Goal: Task Accomplishment & Management: Complete application form

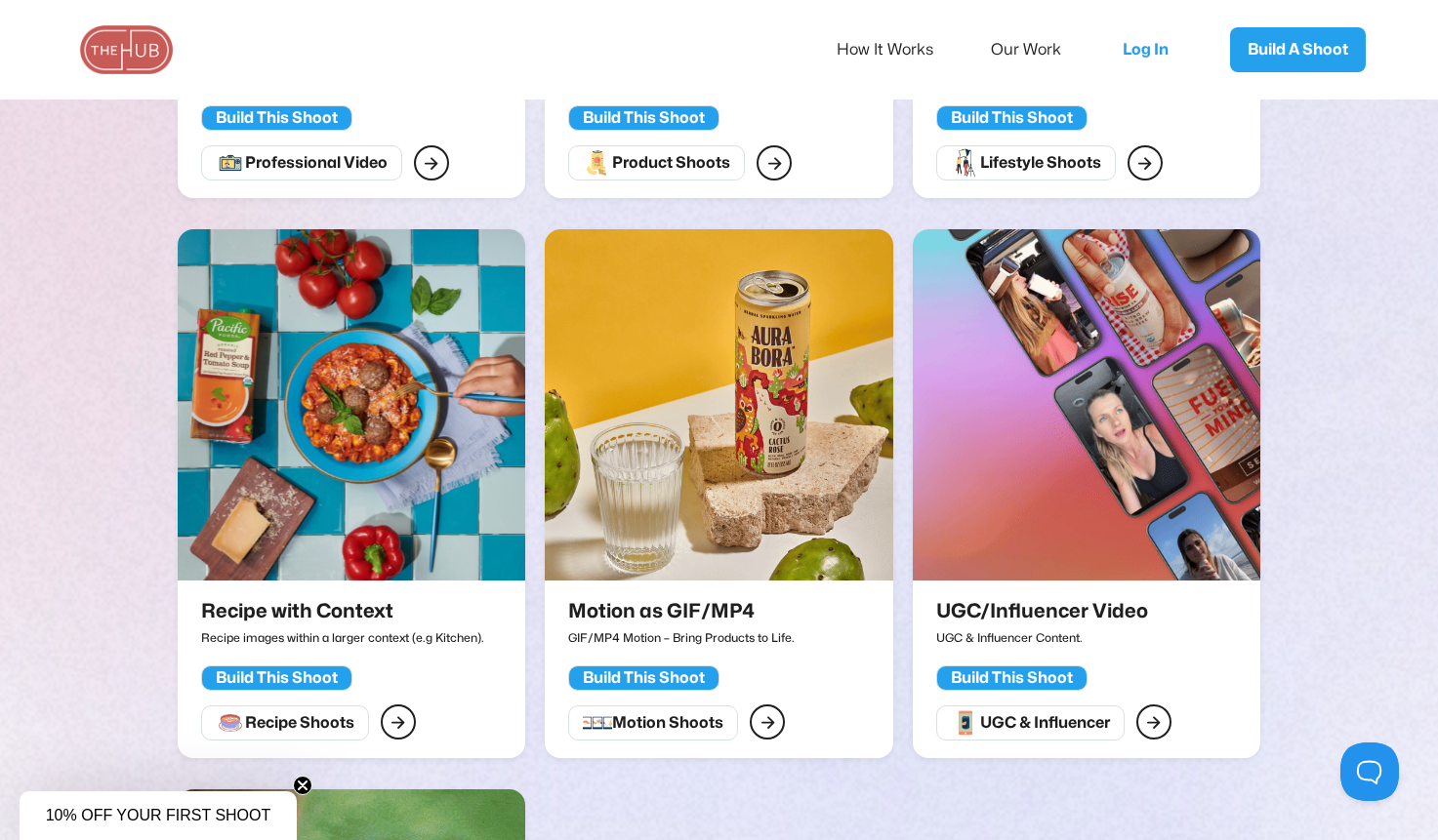
scroll to position [2746, 0]
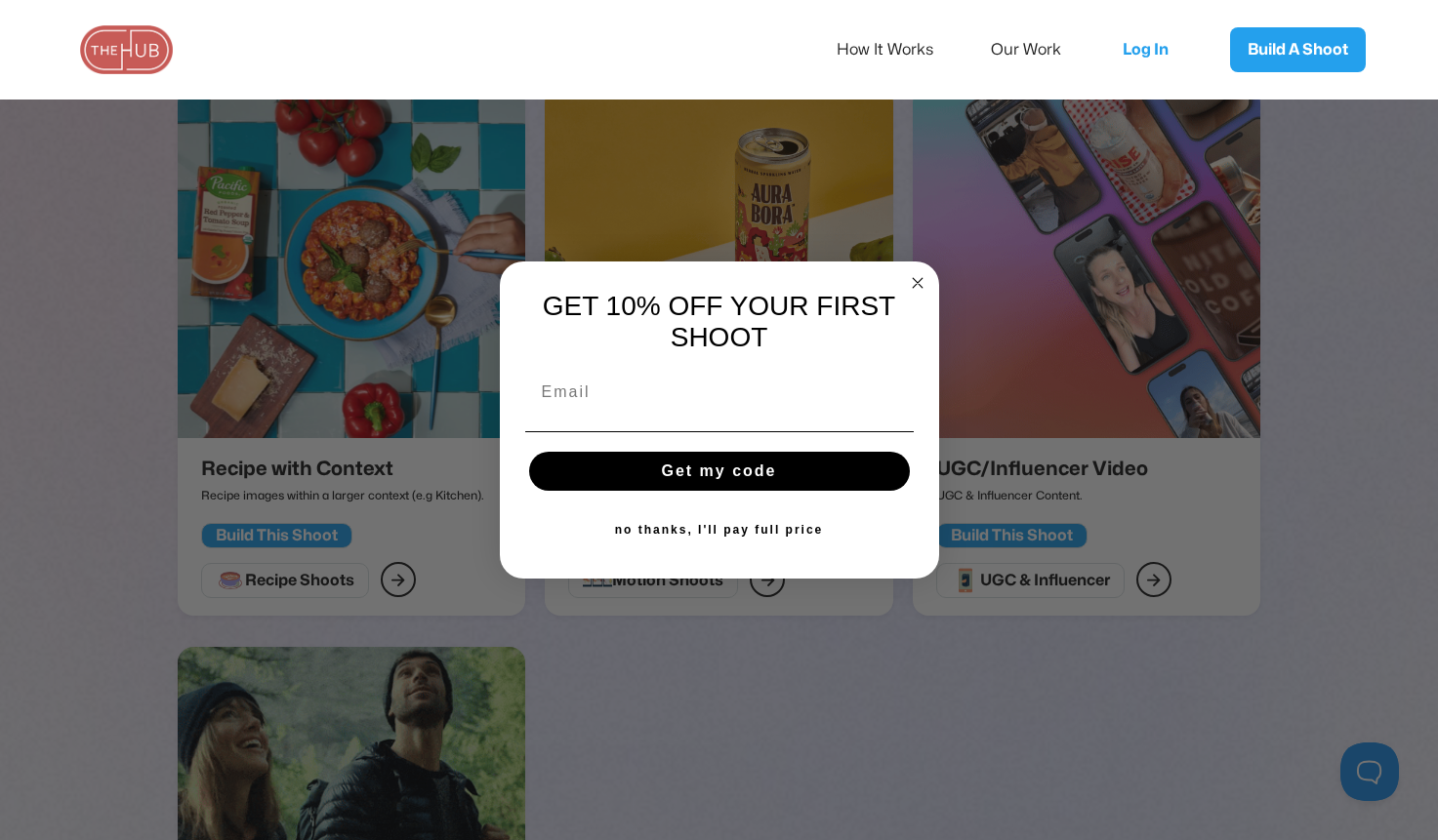
click at [760, 420] on div "POPUP Form" at bounding box center [720, 391] width 400 height 58
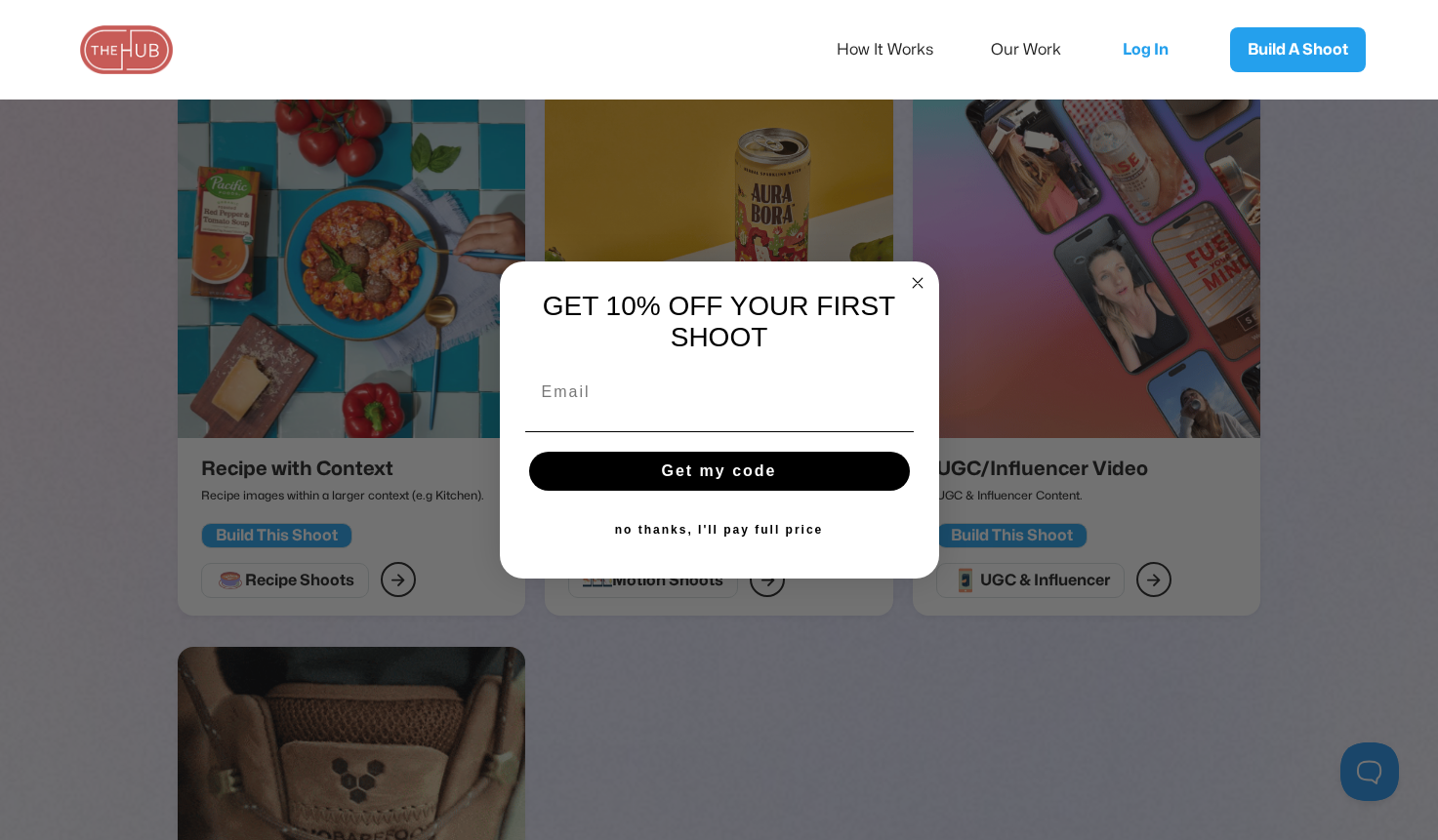
click at [694, 422] on div "POPUP Form" at bounding box center [720, 391] width 400 height 58
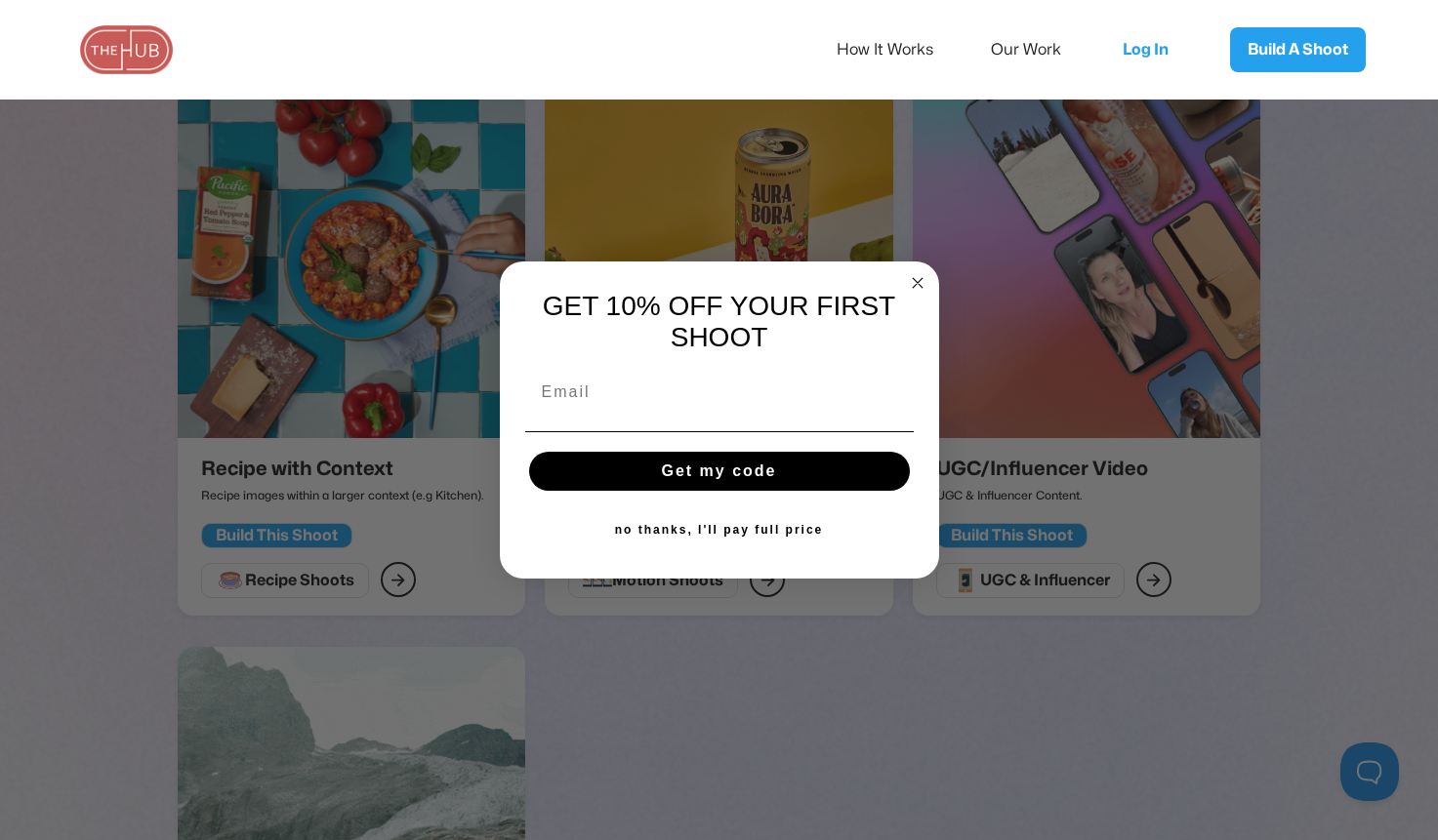
click at [617, 409] on input "Email" at bounding box center [719, 392] width 389 height 39
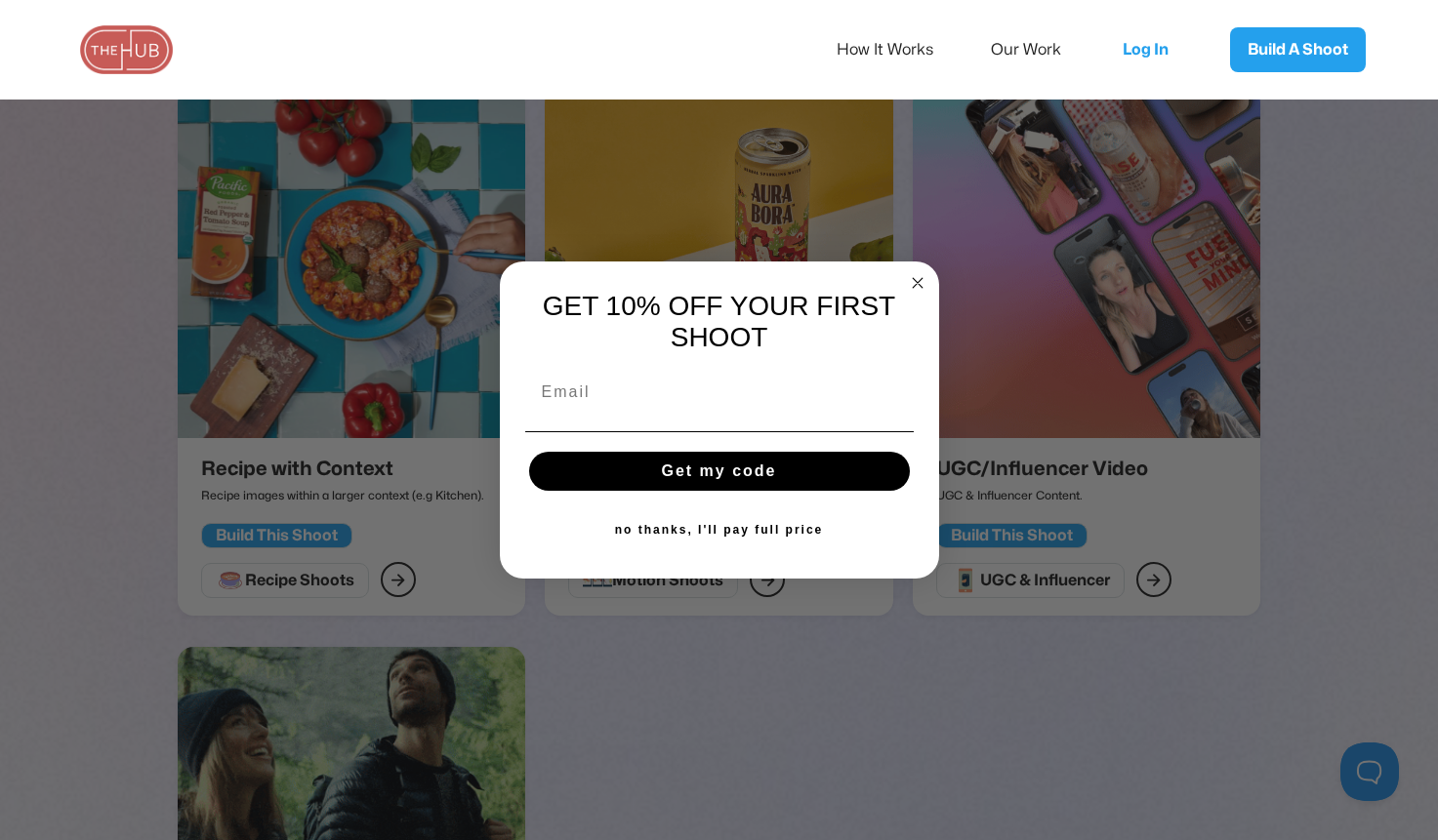
type input "josefa.spiess@gmail.com"
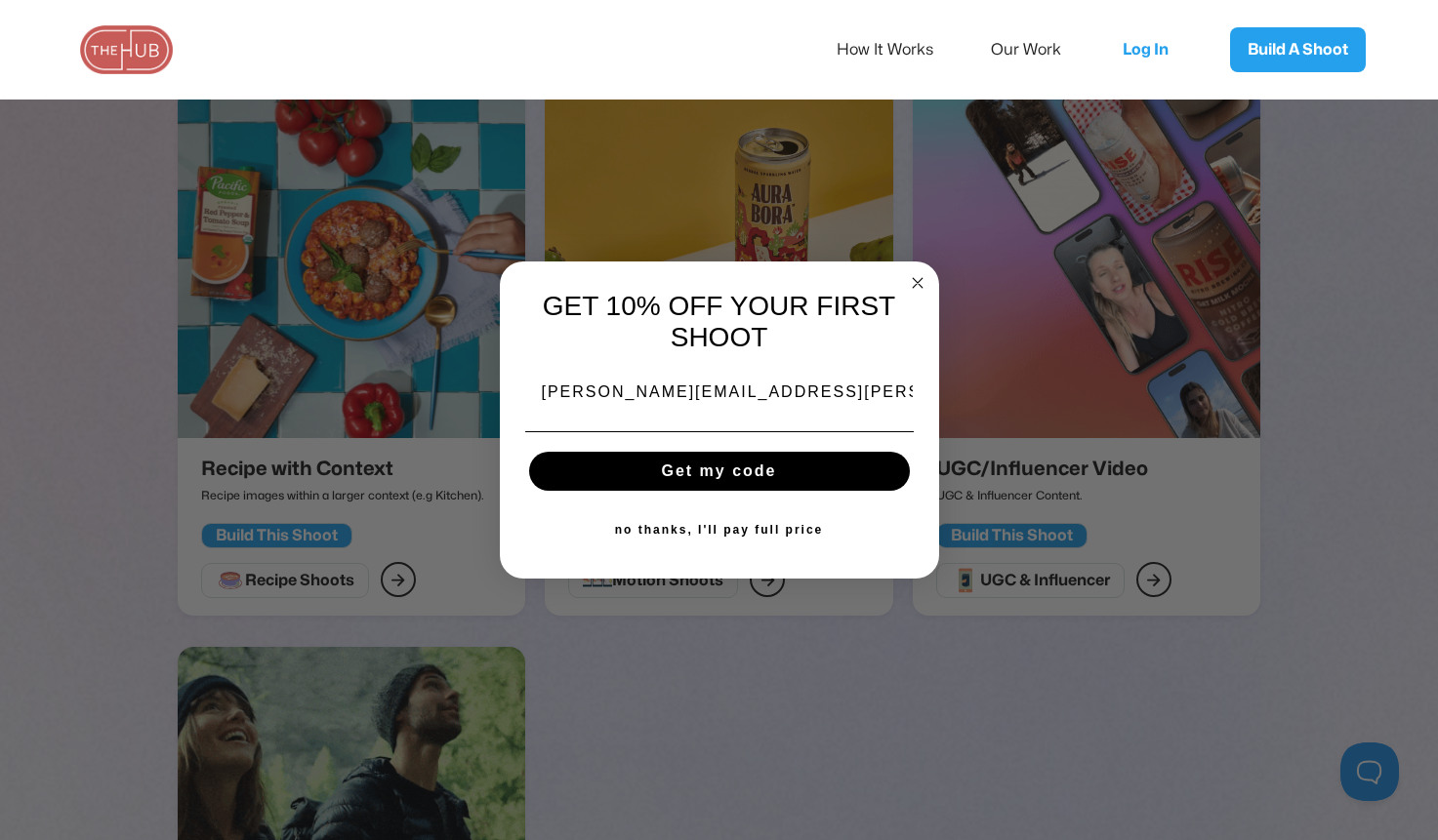
click at [738, 486] on button "Get my code" at bounding box center [719, 471] width 381 height 39
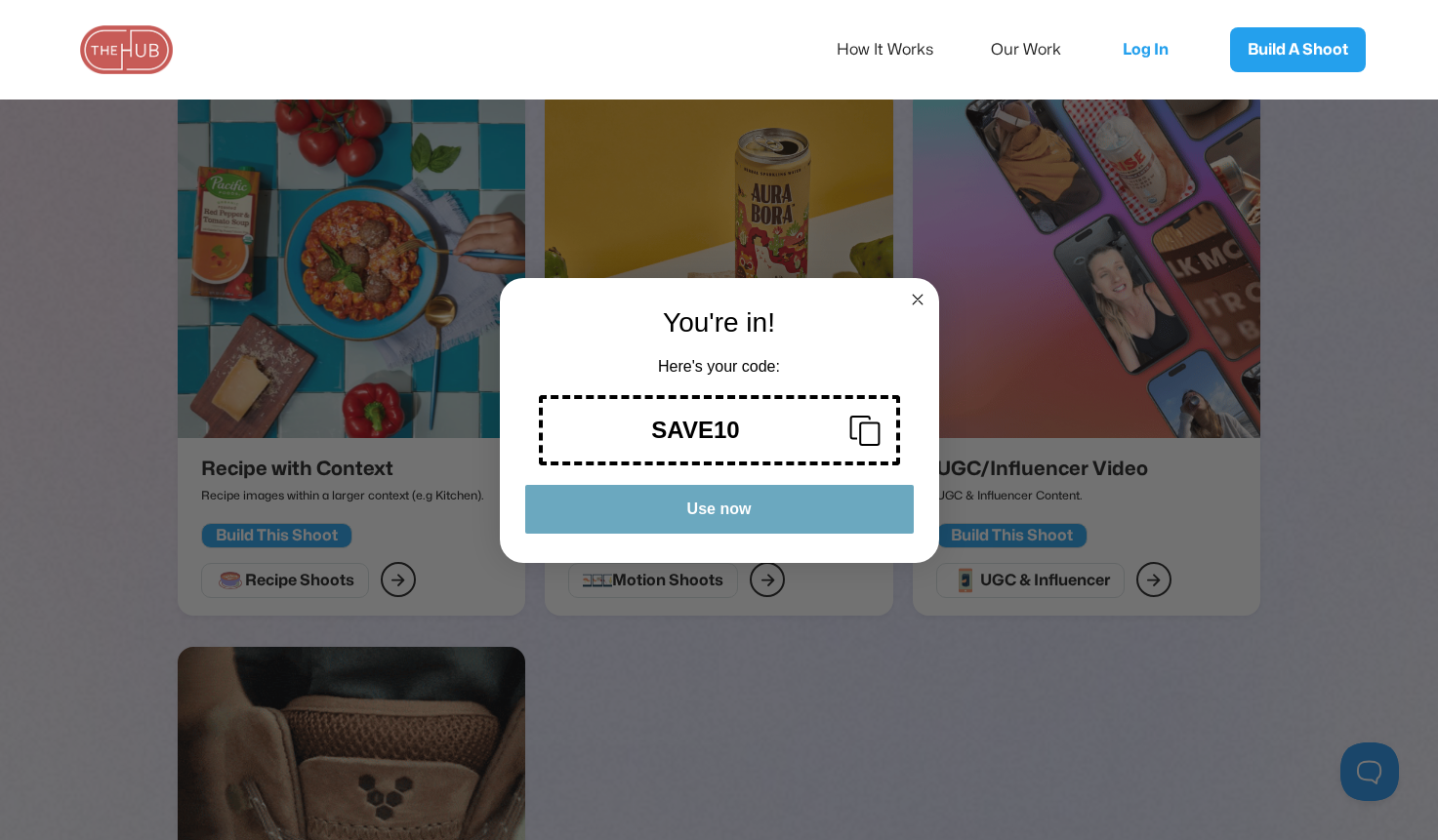
click at [778, 444] on div "SAVE10" at bounding box center [695, 431] width 275 height 28
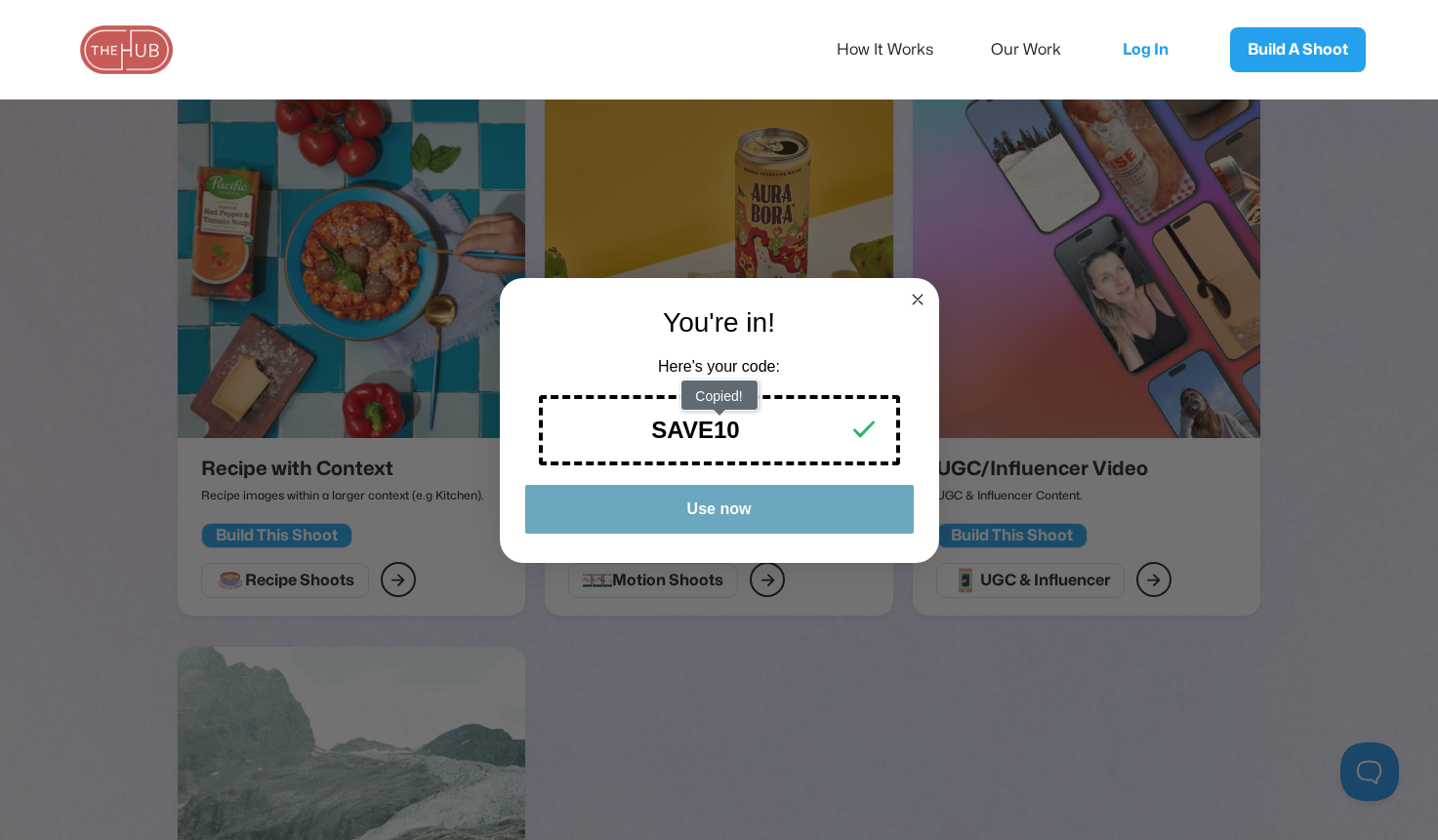
click at [918, 291] on circle "Close dialog" at bounding box center [916, 299] width 23 height 23
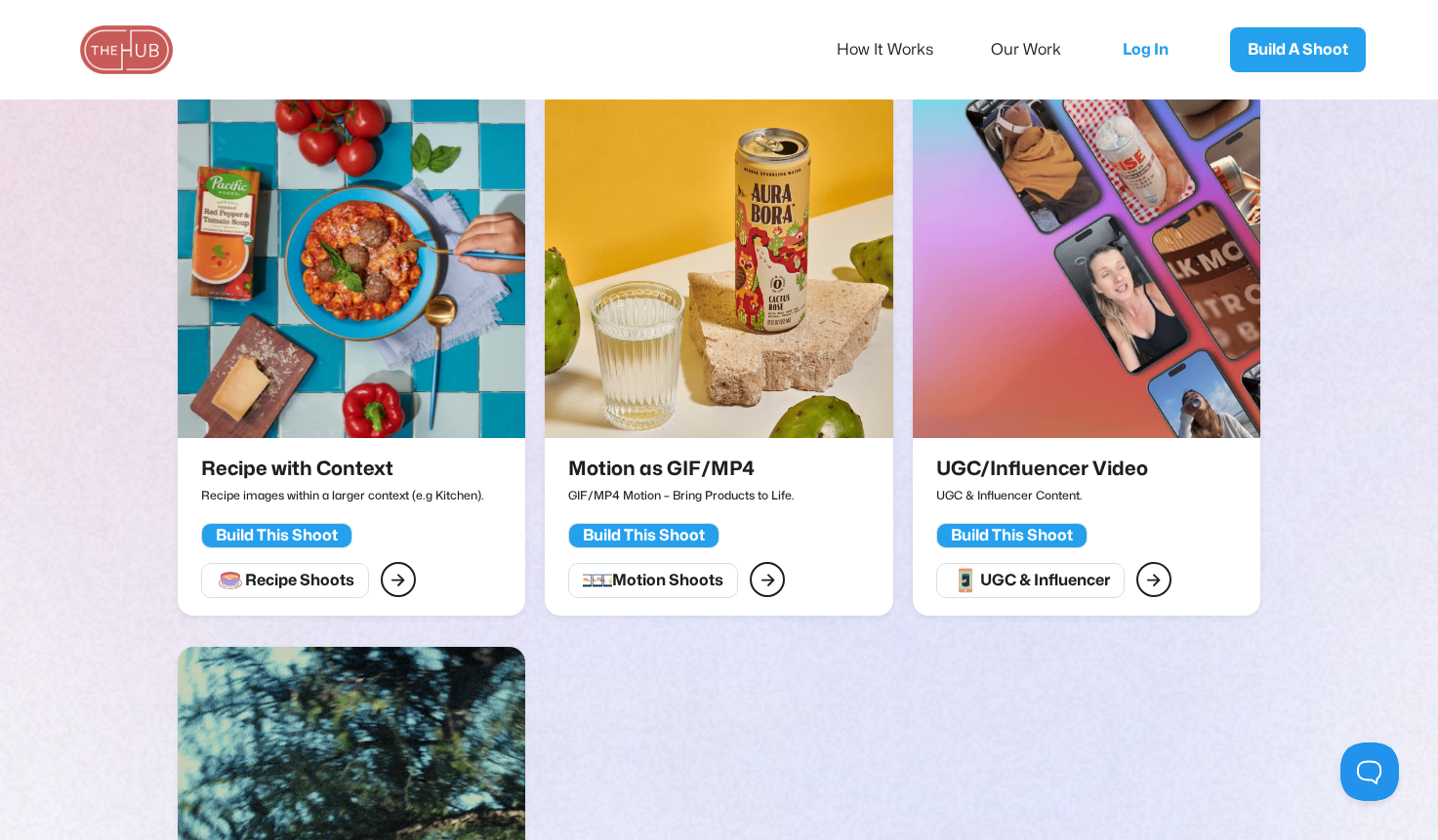
click at [978, 525] on div "Build This Shoot" at bounding box center [1012, 535] width 122 height 20
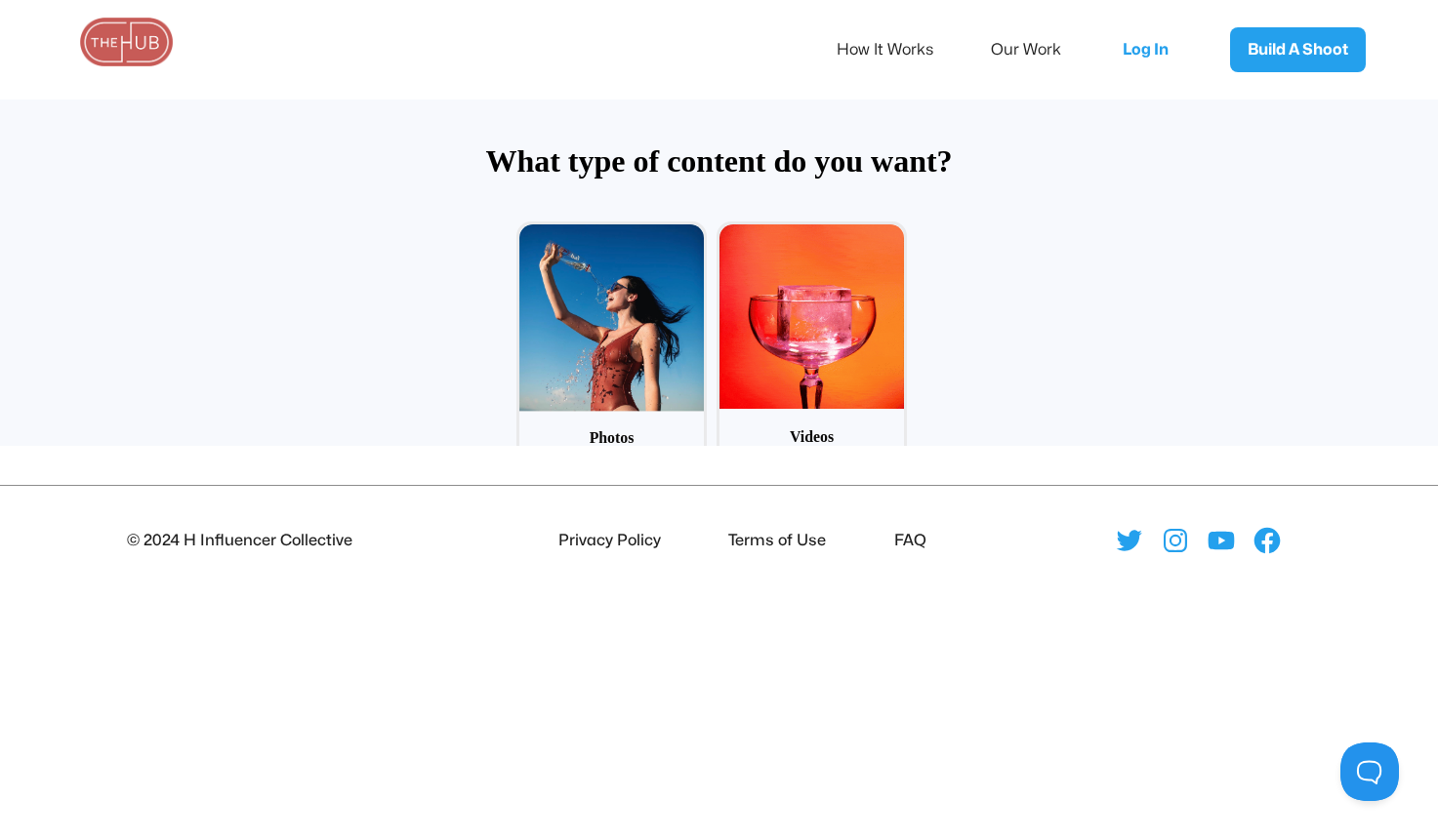
scroll to position [77, 0]
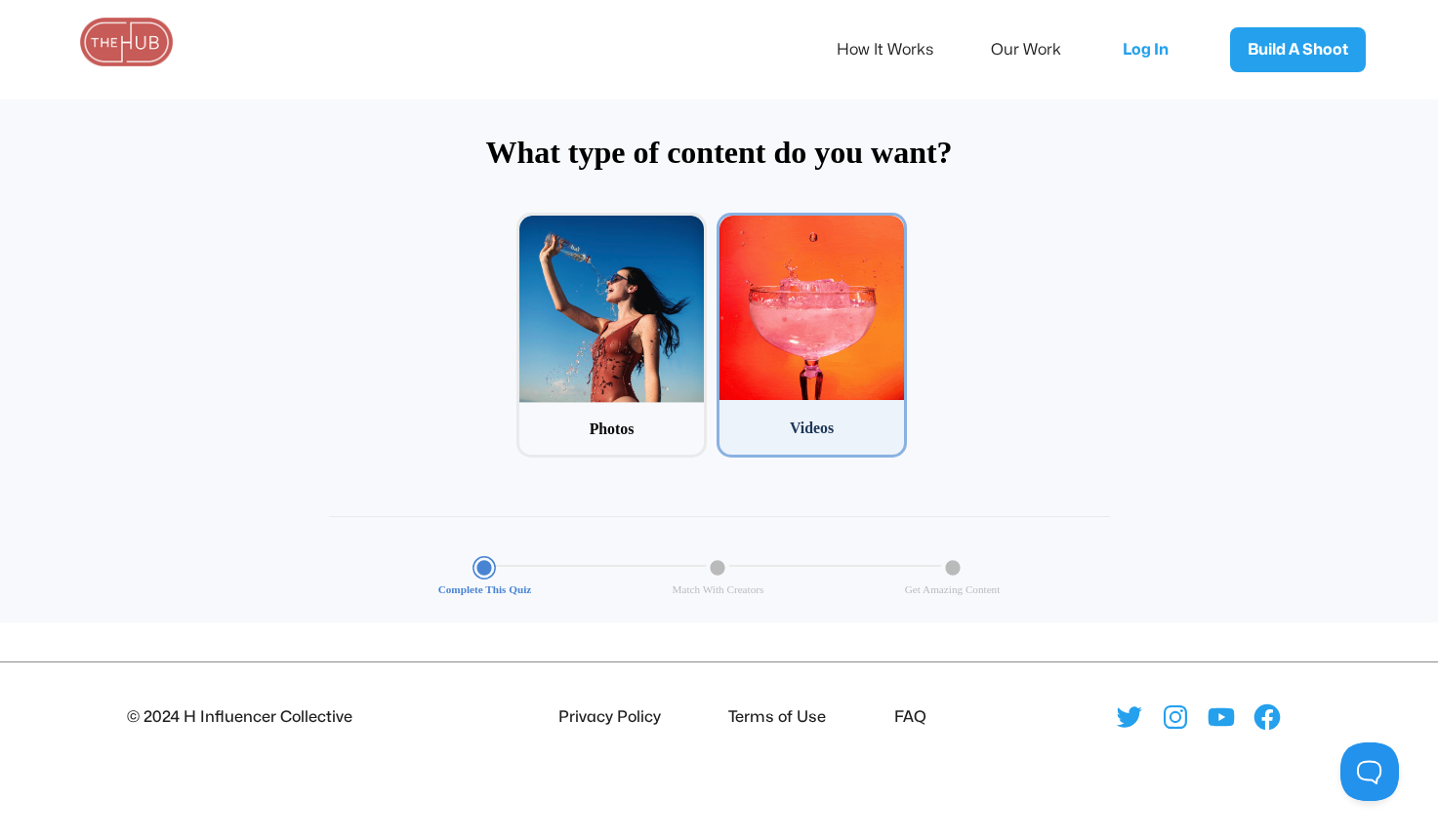
click at [780, 331] on div at bounding box center [811, 308] width 184 height 184
click at [729, 226] on input "2 Videos" at bounding box center [722, 219] width 13 height 13
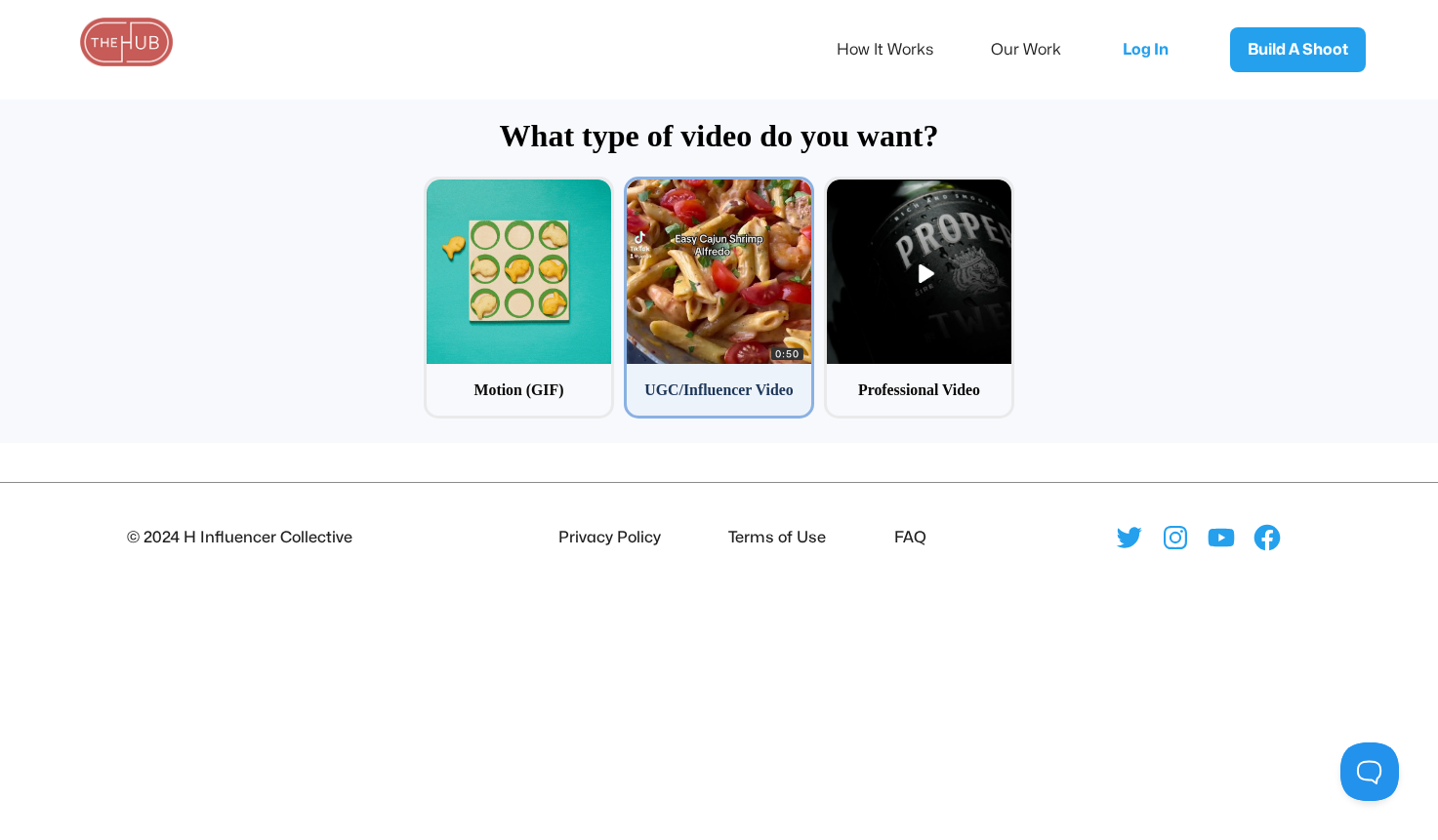
click at [710, 344] on div at bounding box center [718, 271] width 184 height 184
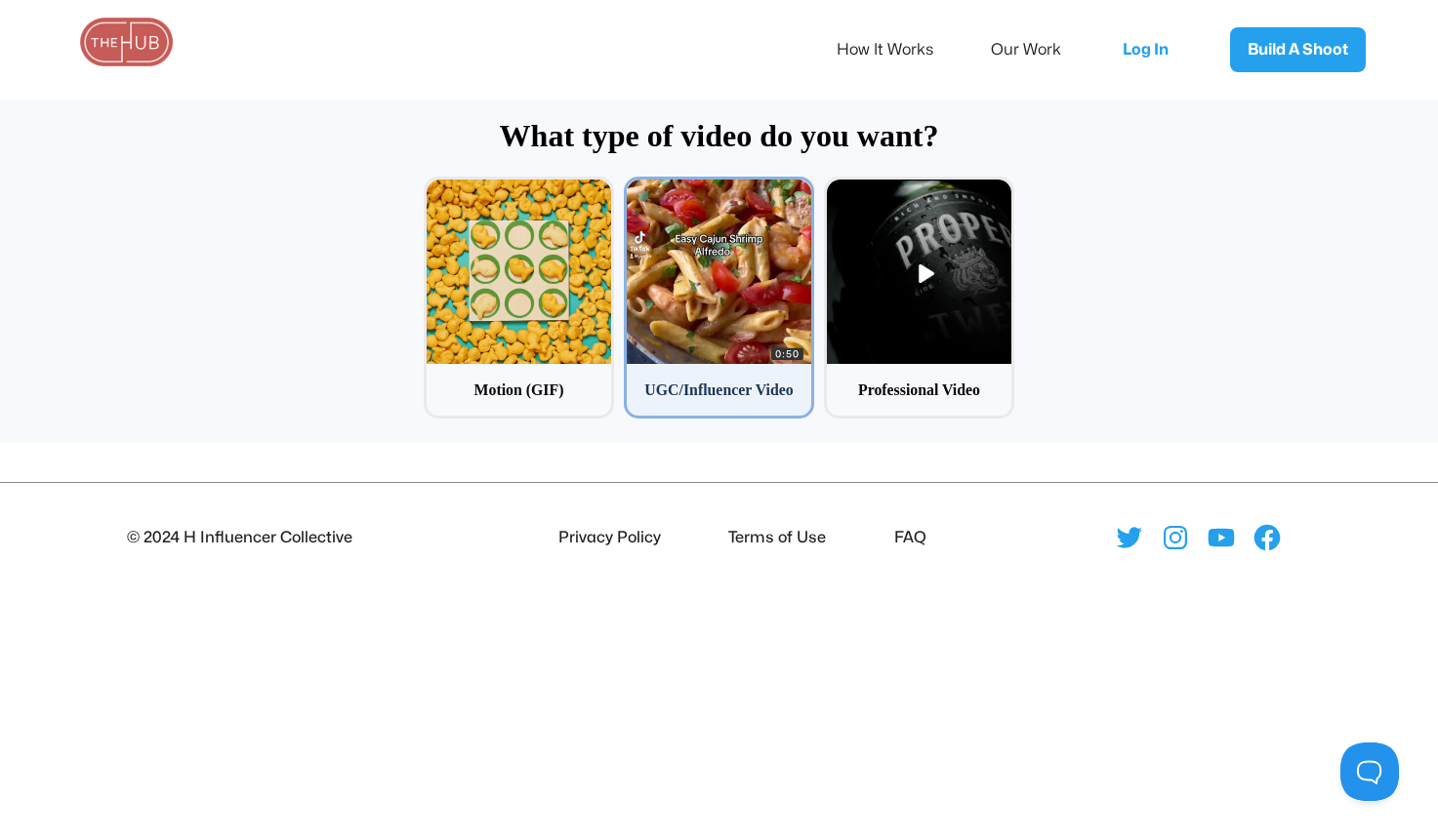
click at [636, 189] on input "2 UGC/Influencer Video" at bounding box center [629, 182] width 13 height 13
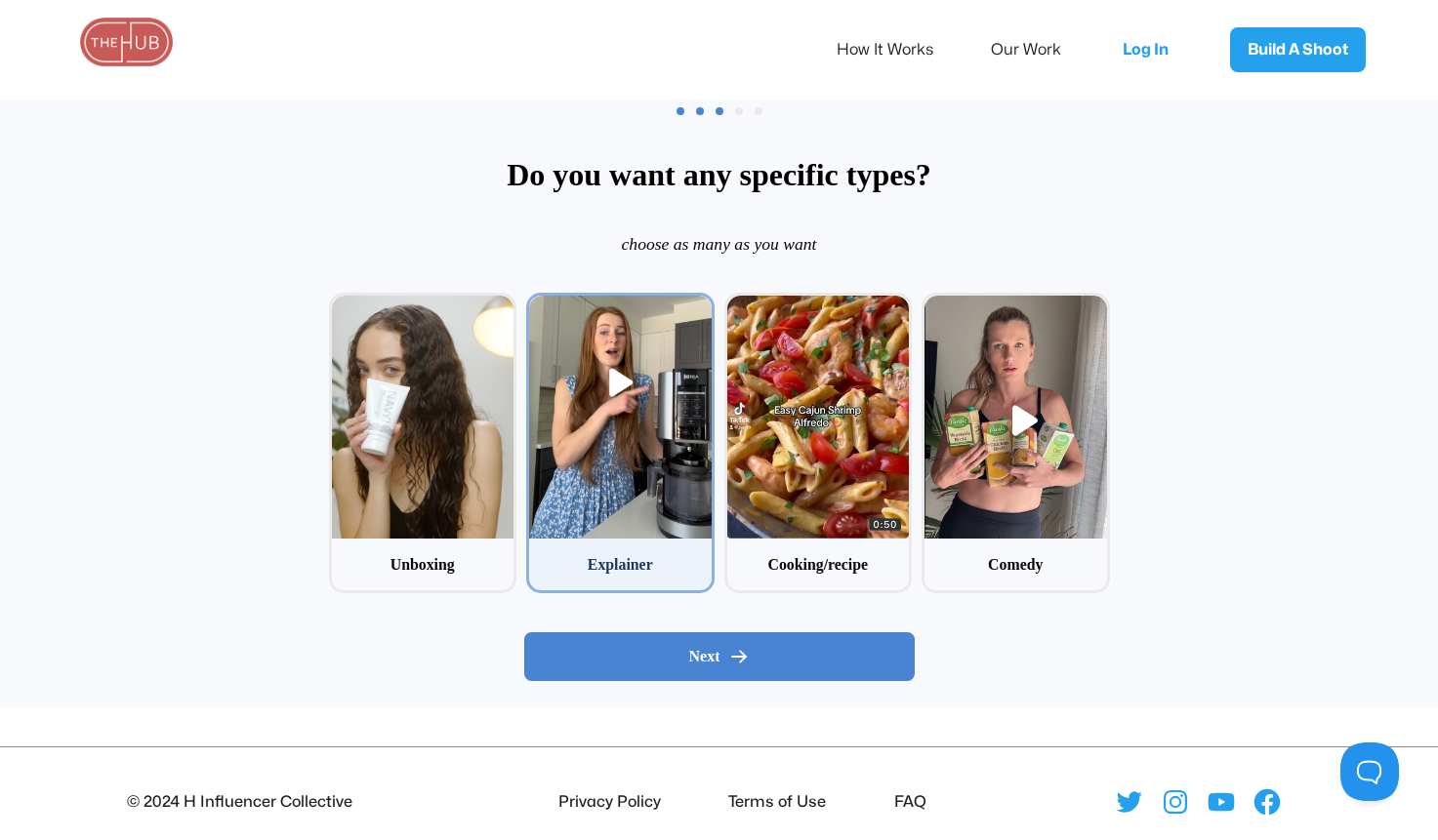
click at [648, 518] on div at bounding box center [619, 417] width 182 height 243
click at [539, 306] on input "2 Explainer" at bounding box center [532, 299] width 13 height 13
checkbox input "true"
click at [699, 669] on button "Next" at bounding box center [719, 656] width 391 height 48
radio input "false"
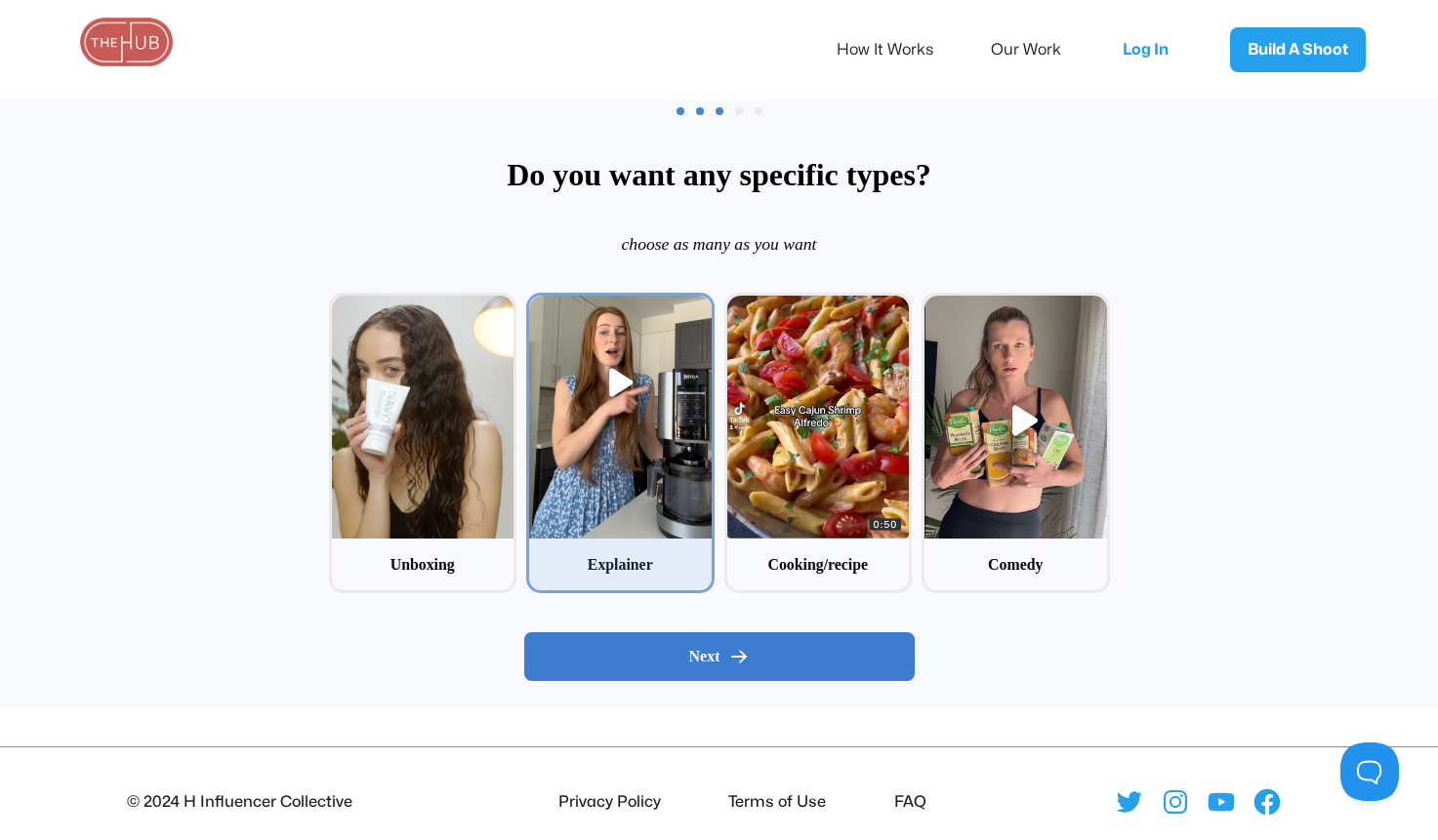
radio input "false"
radio input "true"
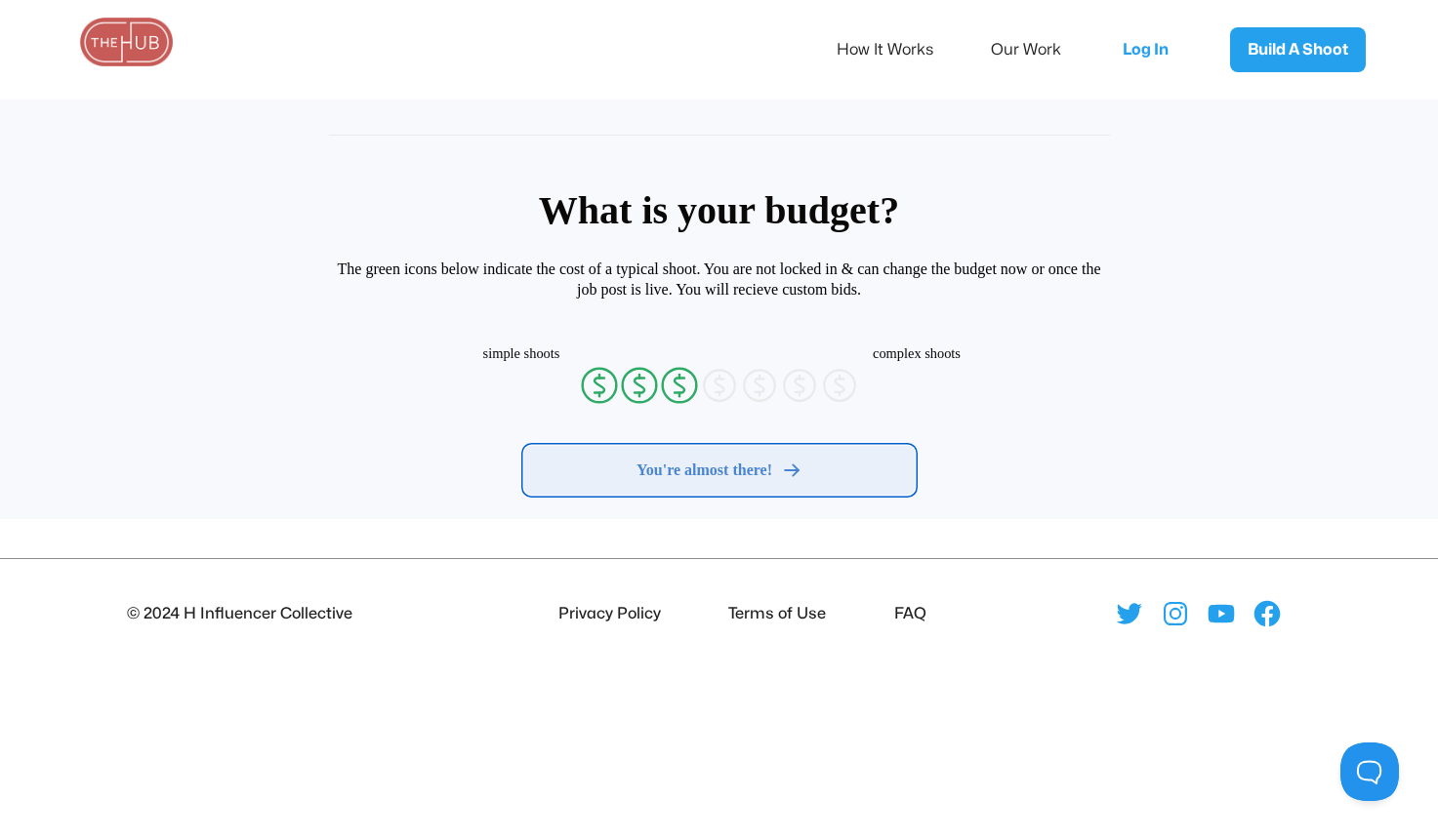
click at [662, 468] on span "You're almost there!" at bounding box center [704, 470] width 136 height 20
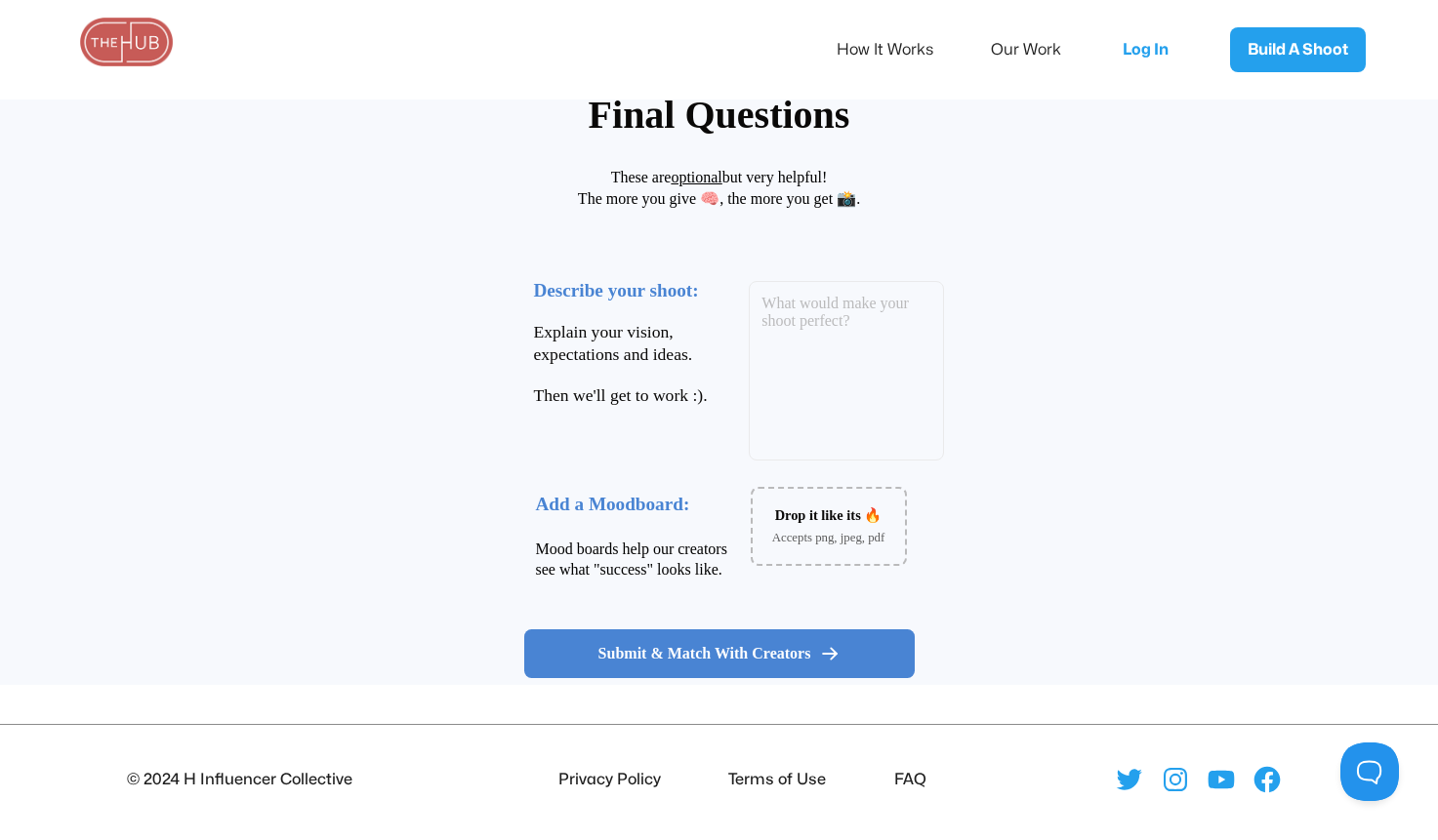
scroll to position [182, 0]
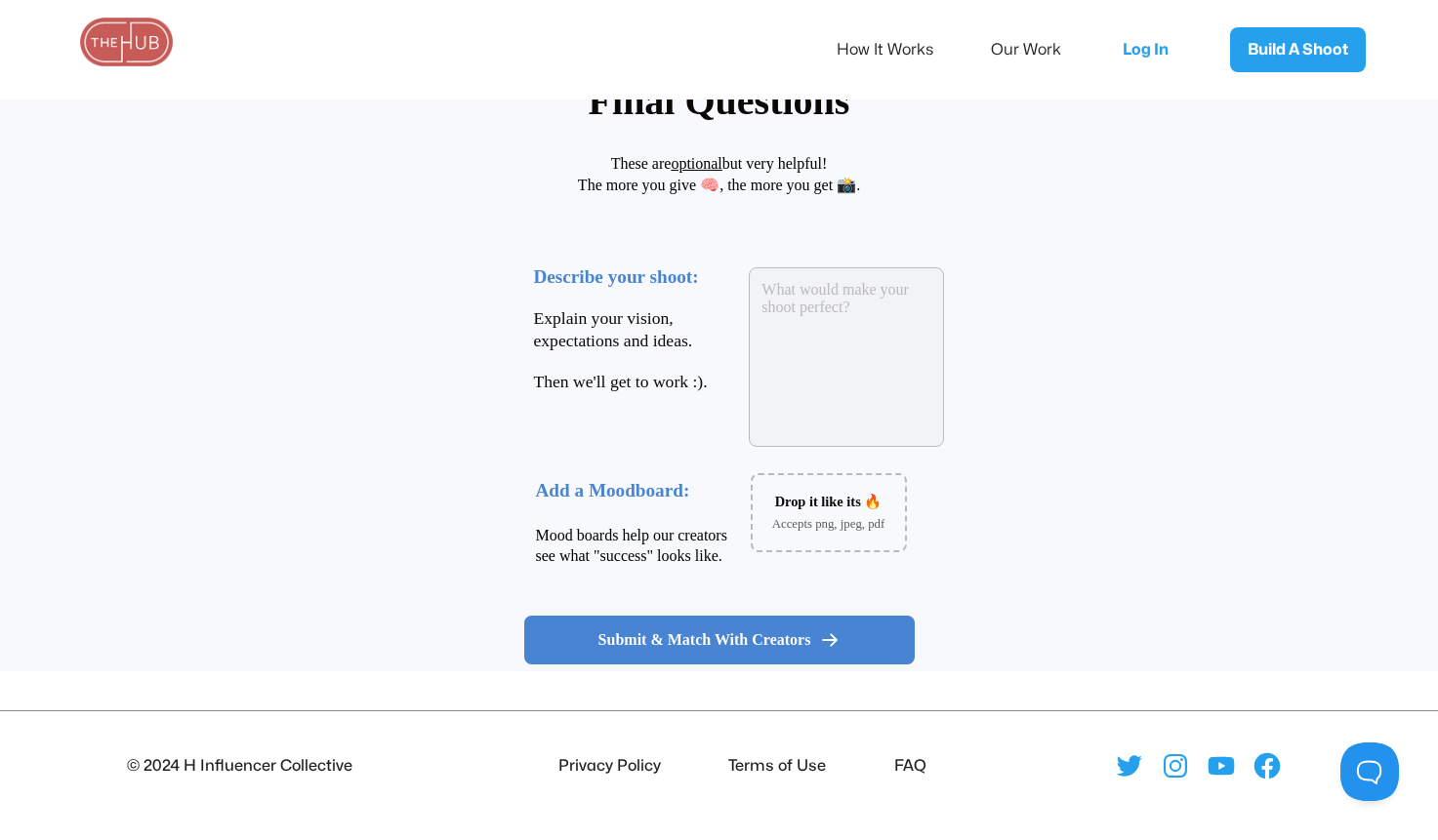
click at [780, 328] on textarea at bounding box center [846, 357] width 195 height 179
type textarea "Wellness oils collection launch"
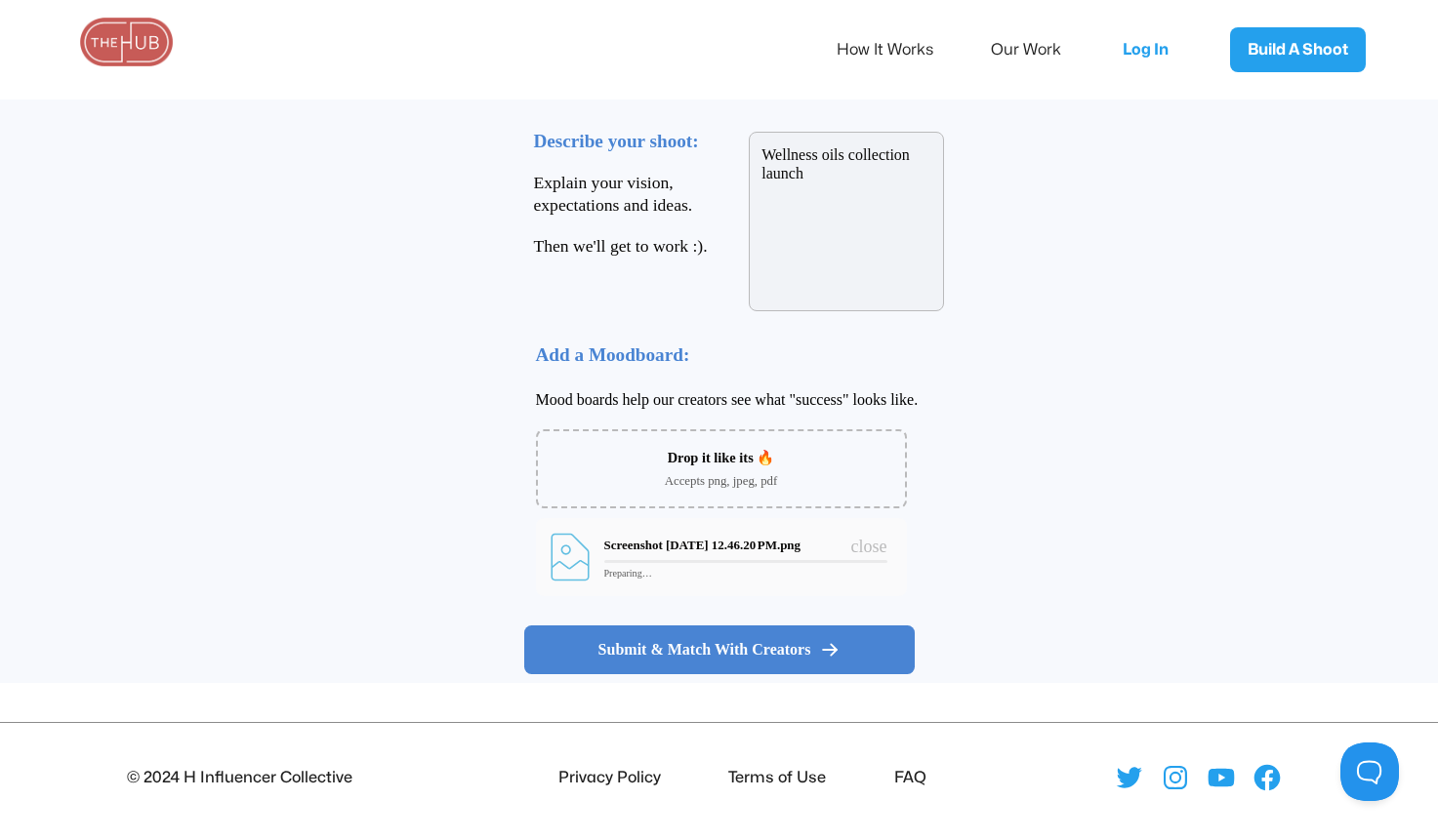
scroll to position [330, 0]
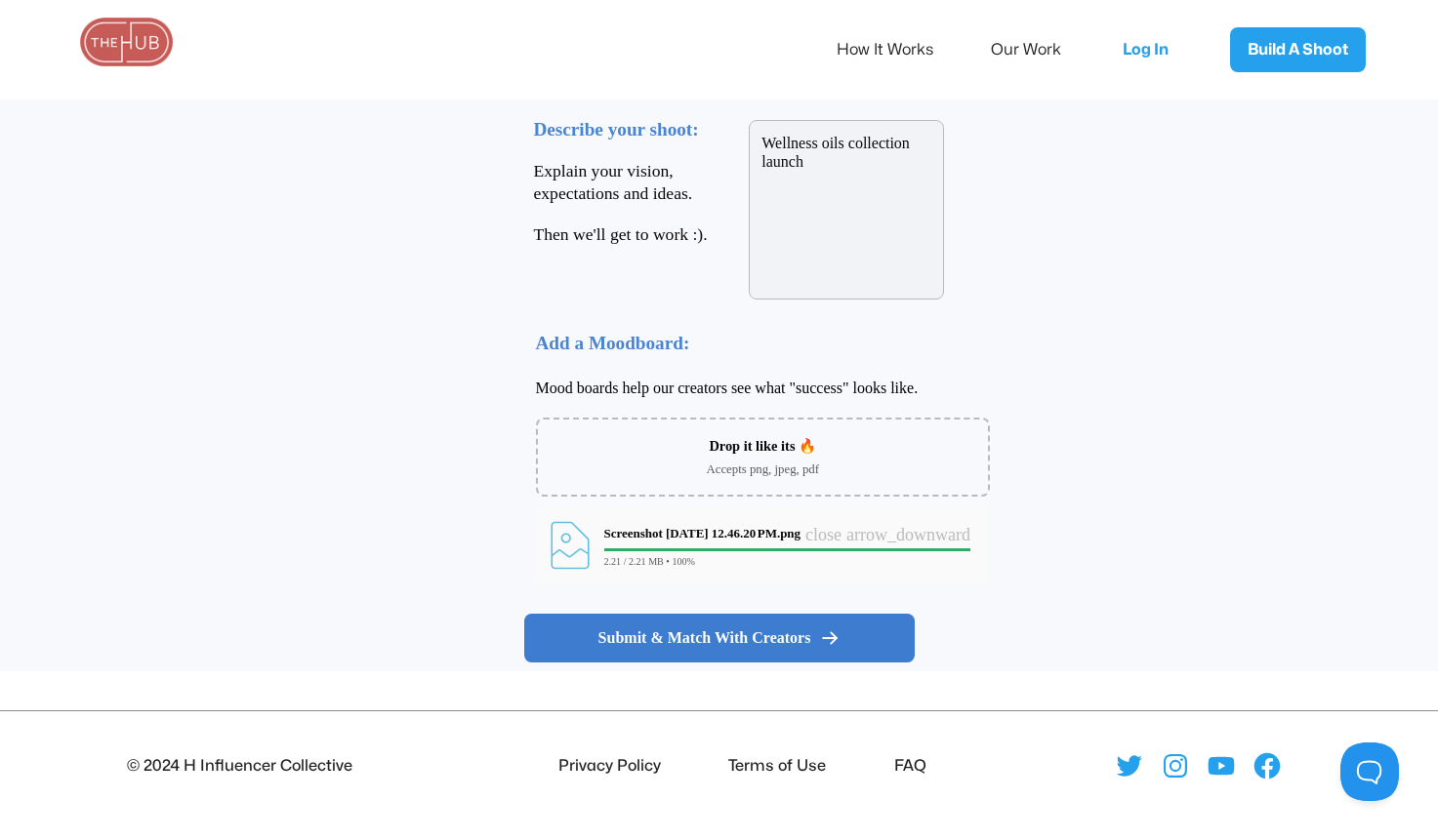
click at [731, 647] on span "Submit & Match With Creators" at bounding box center [705, 638] width 213 height 20
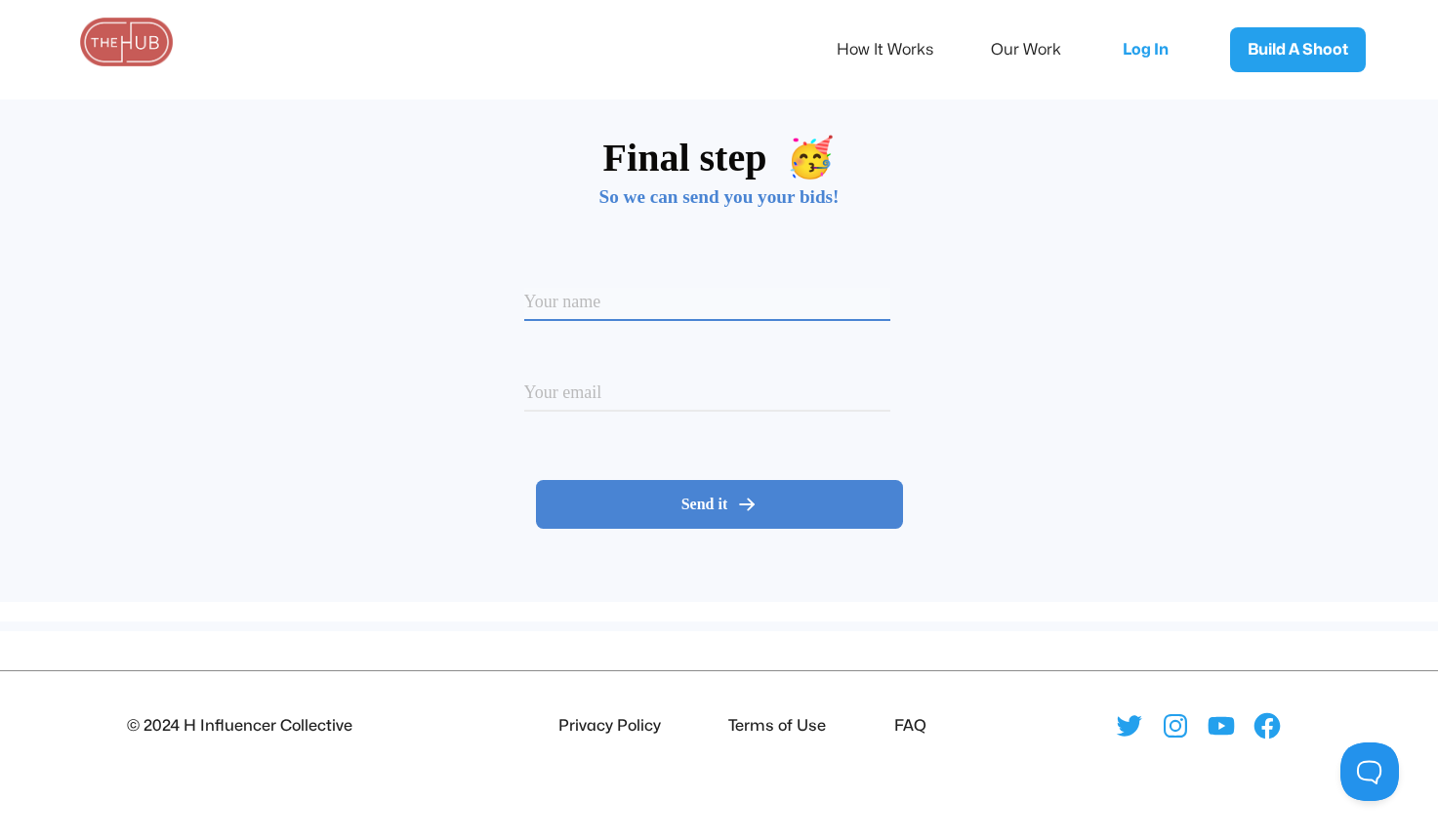
click at [696, 299] on input at bounding box center [706, 305] width 366 height 34
type input "Josefa"
click at [726, 396] on input at bounding box center [706, 396] width 366 height 34
type input "josefa.spiess@gmail.com"
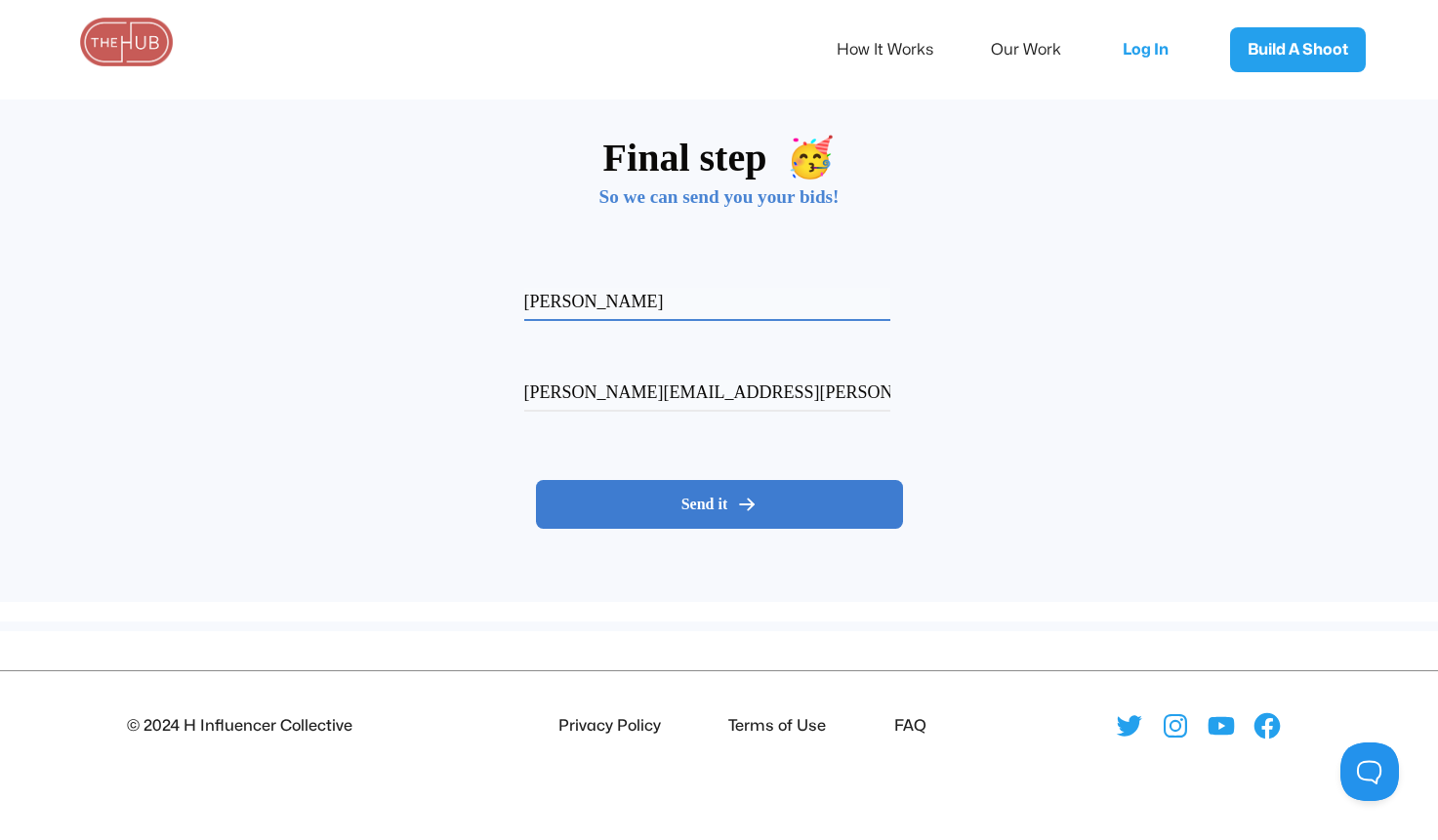
click at [726, 491] on button "Send it" at bounding box center [719, 504] width 367 height 48
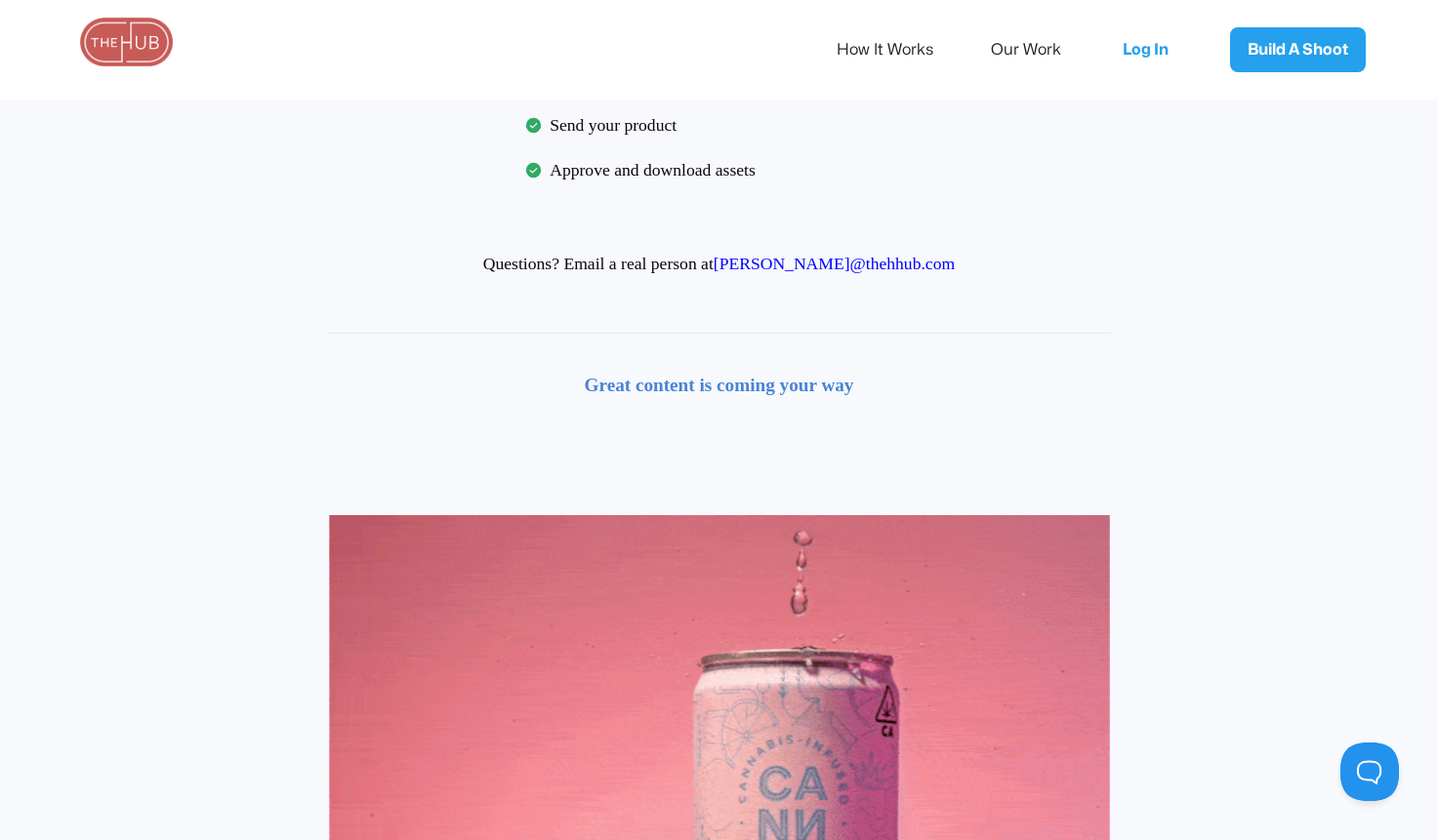
scroll to position [0, 0]
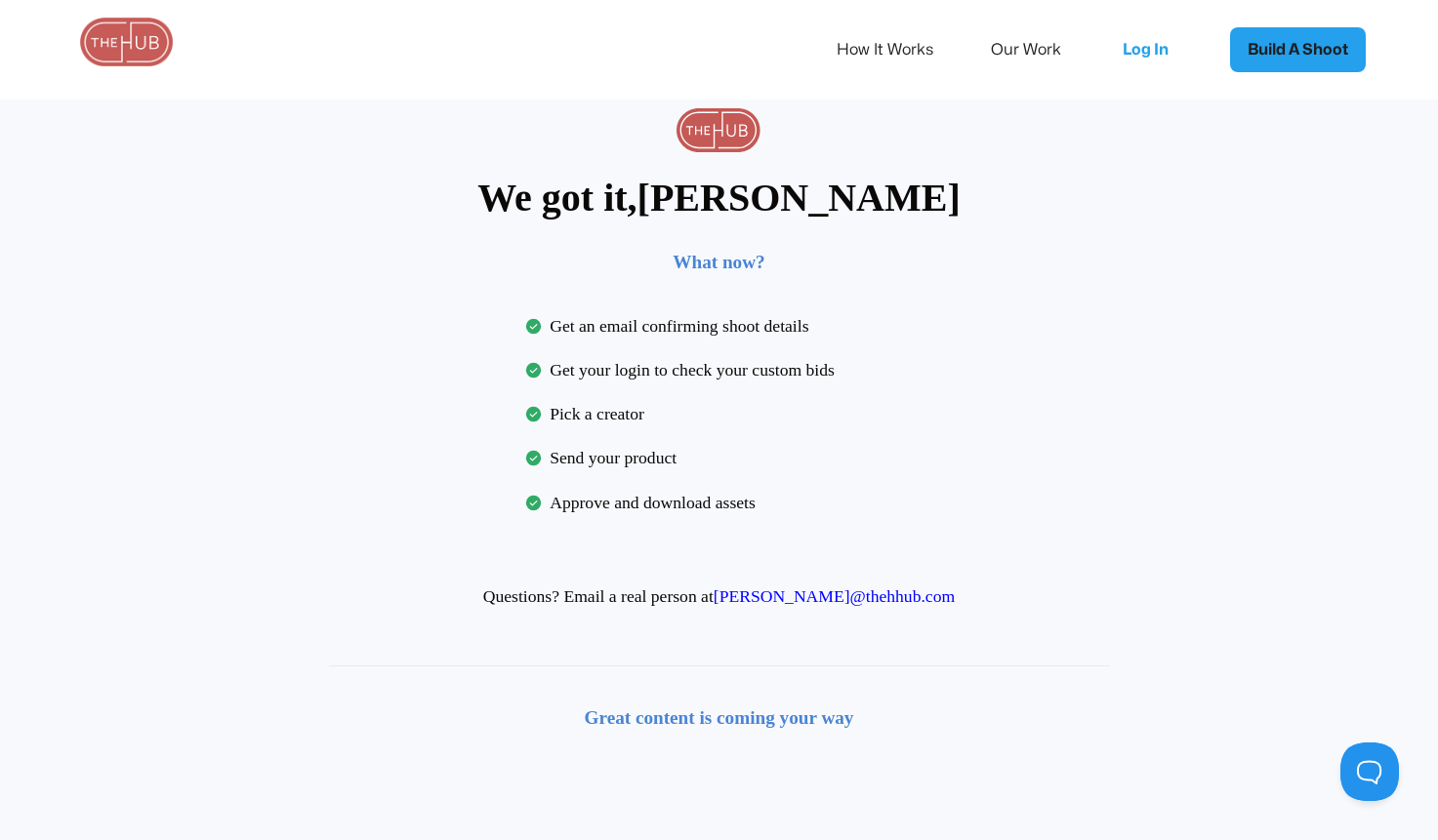
click at [1275, 48] on link "Build A Shoot" at bounding box center [1298, 50] width 136 height 45
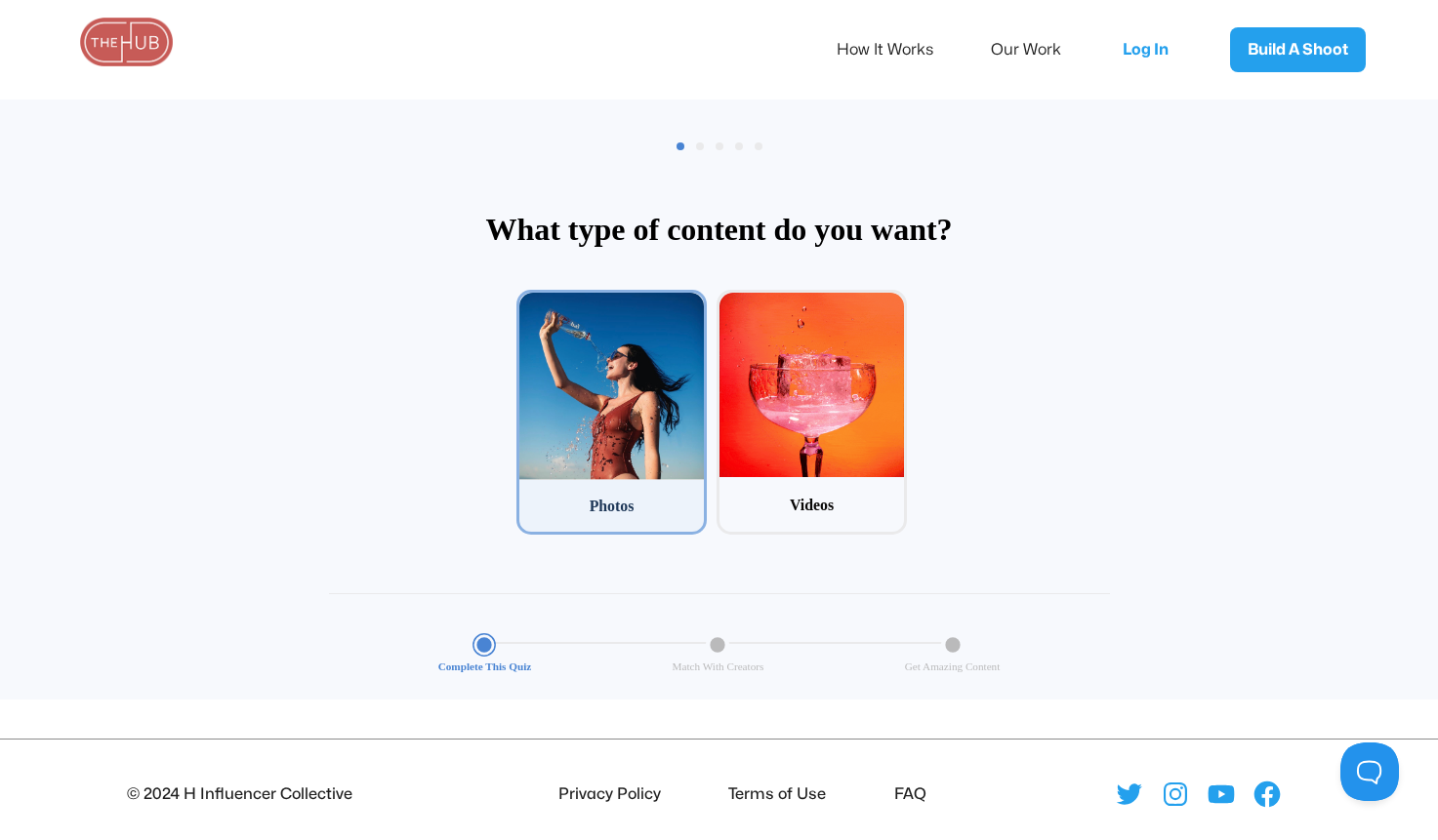
click at [609, 397] on div at bounding box center [611, 386] width 184 height 187
click at [529, 303] on input "1 Photos" at bounding box center [523, 296] width 13 height 13
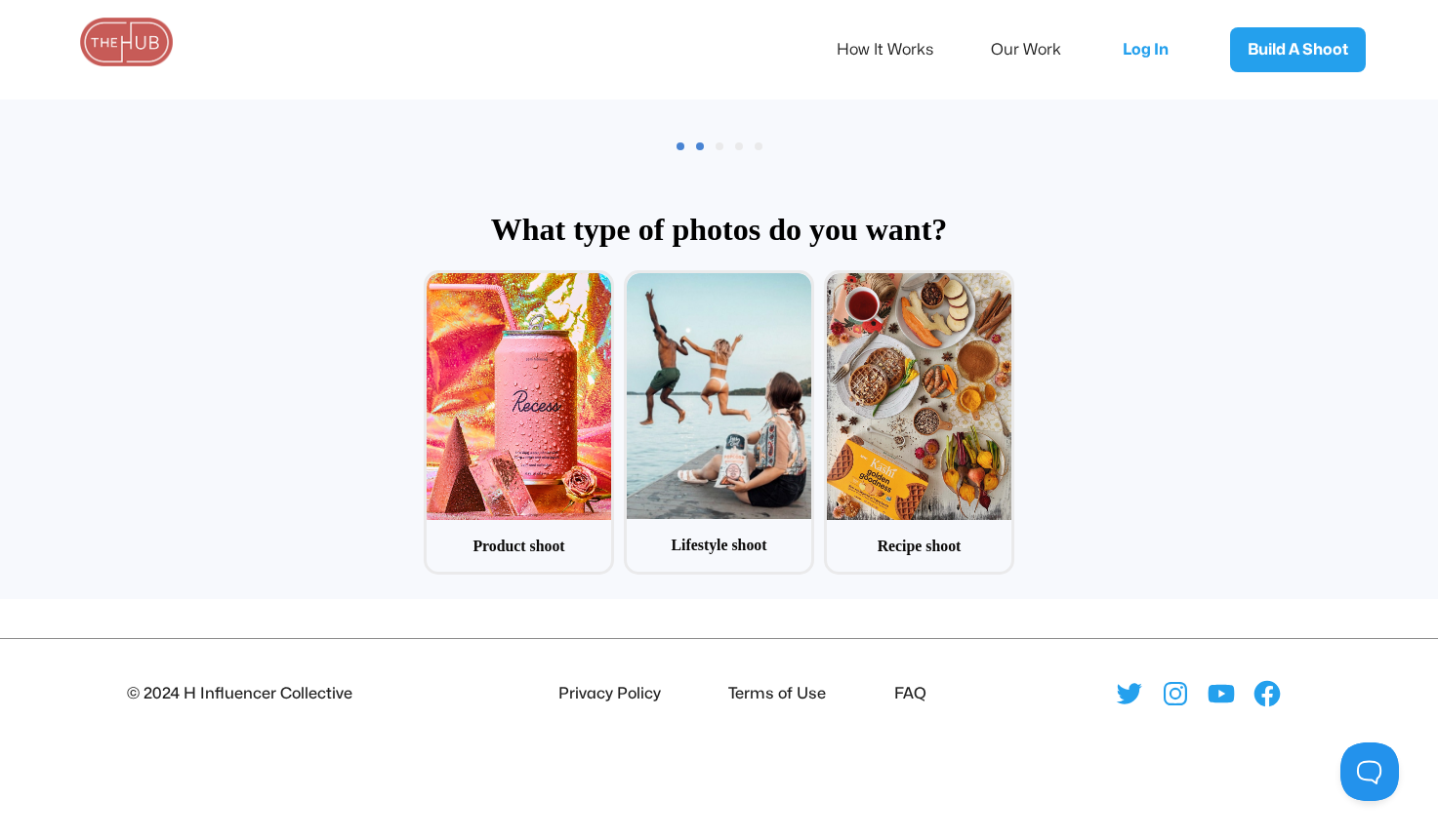
scroll to position [94, 0]
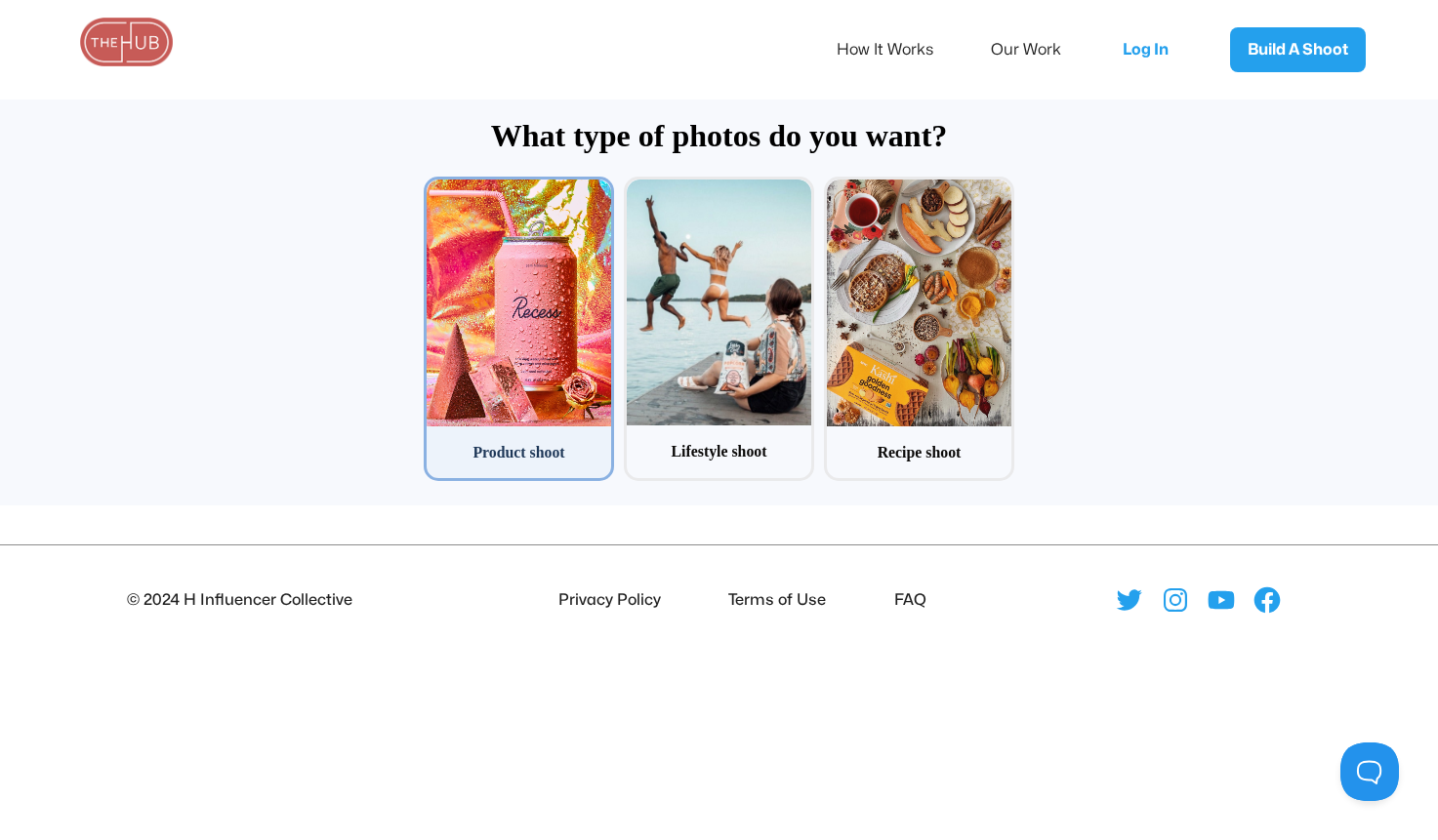
click at [536, 393] on div at bounding box center [518, 302] width 184 height 245
click at [436, 189] on input "1 Product shoot" at bounding box center [430, 182] width 13 height 13
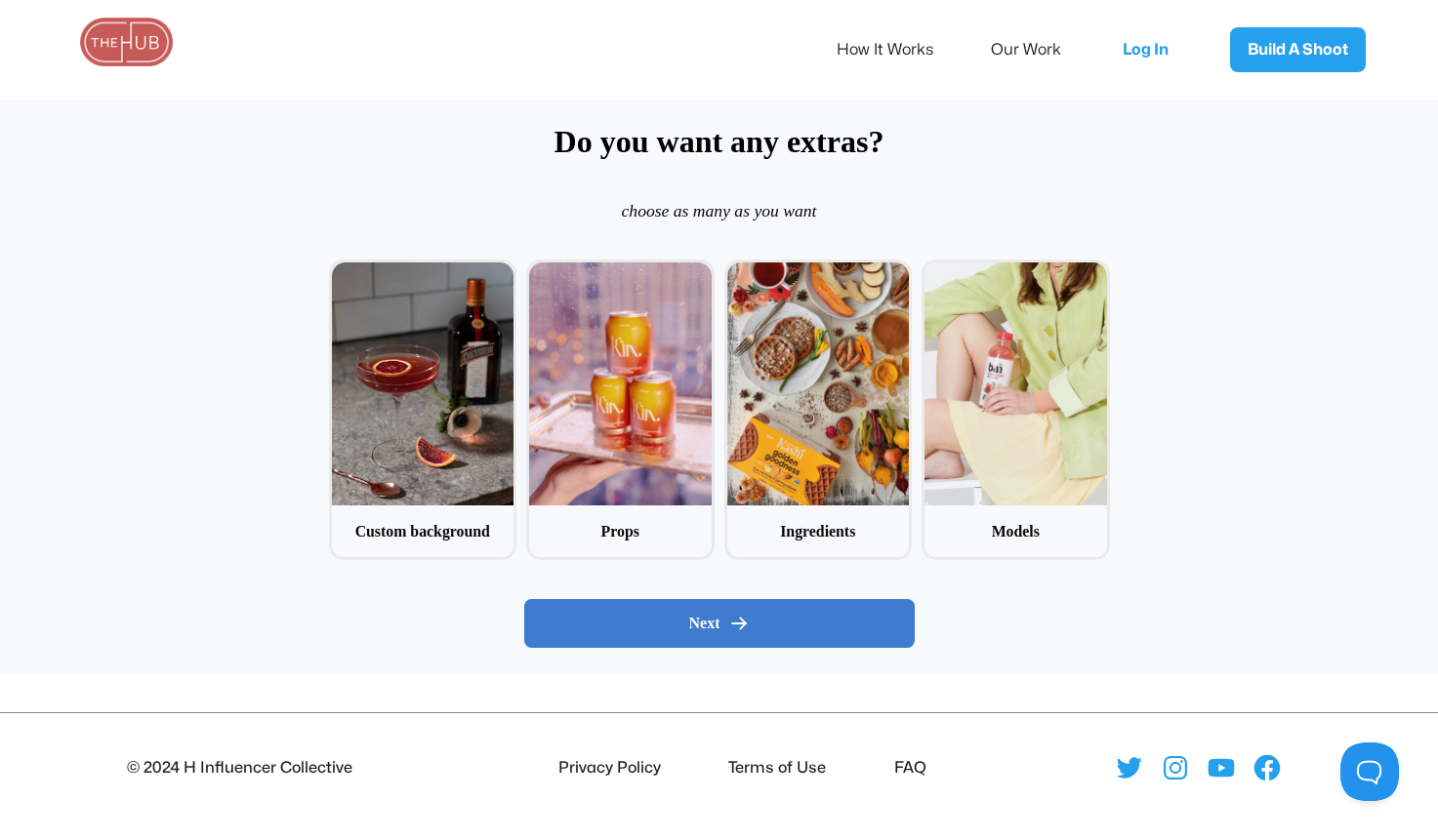
scroll to position [129, 0]
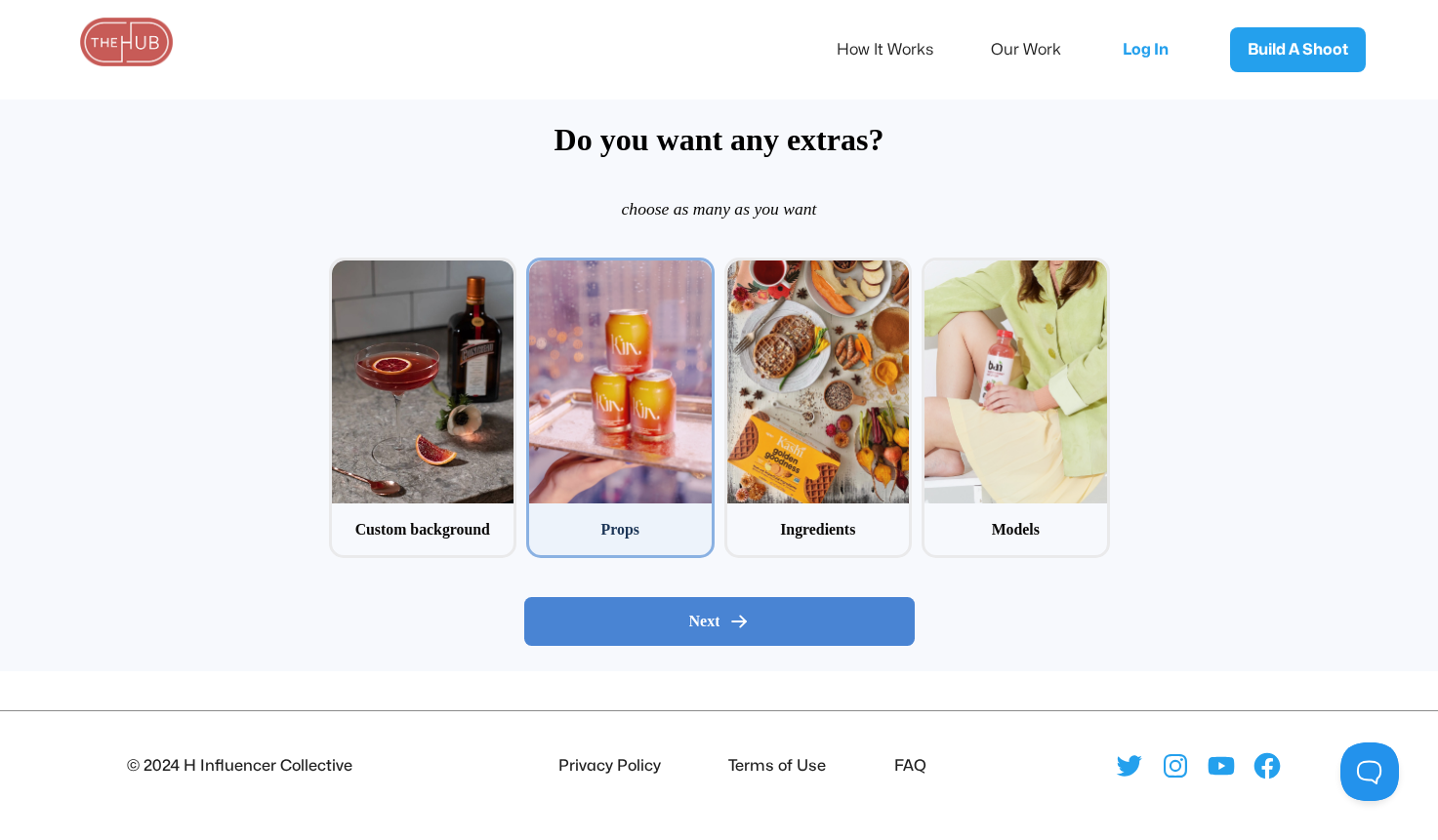
click at [630, 457] on div at bounding box center [619, 382] width 182 height 243
click at [539, 270] on input "2 Props" at bounding box center [532, 263] width 13 height 13
checkbox input "true"
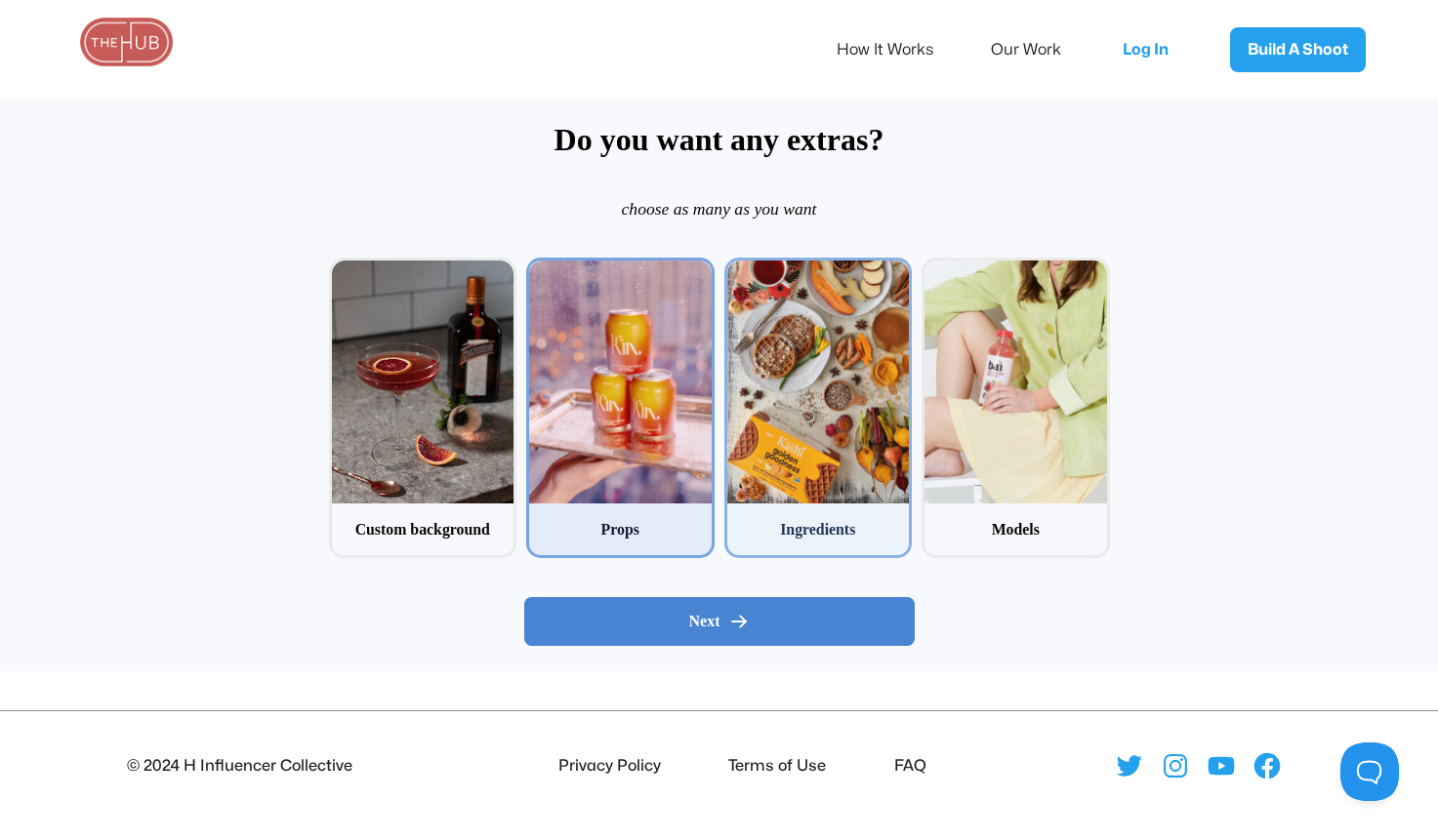
click at [813, 519] on div "Ingredients" at bounding box center [818, 529] width 182 height 23
click at [737, 270] on input "3 Ingredients" at bounding box center [730, 263] width 13 height 13
checkbox input "true"
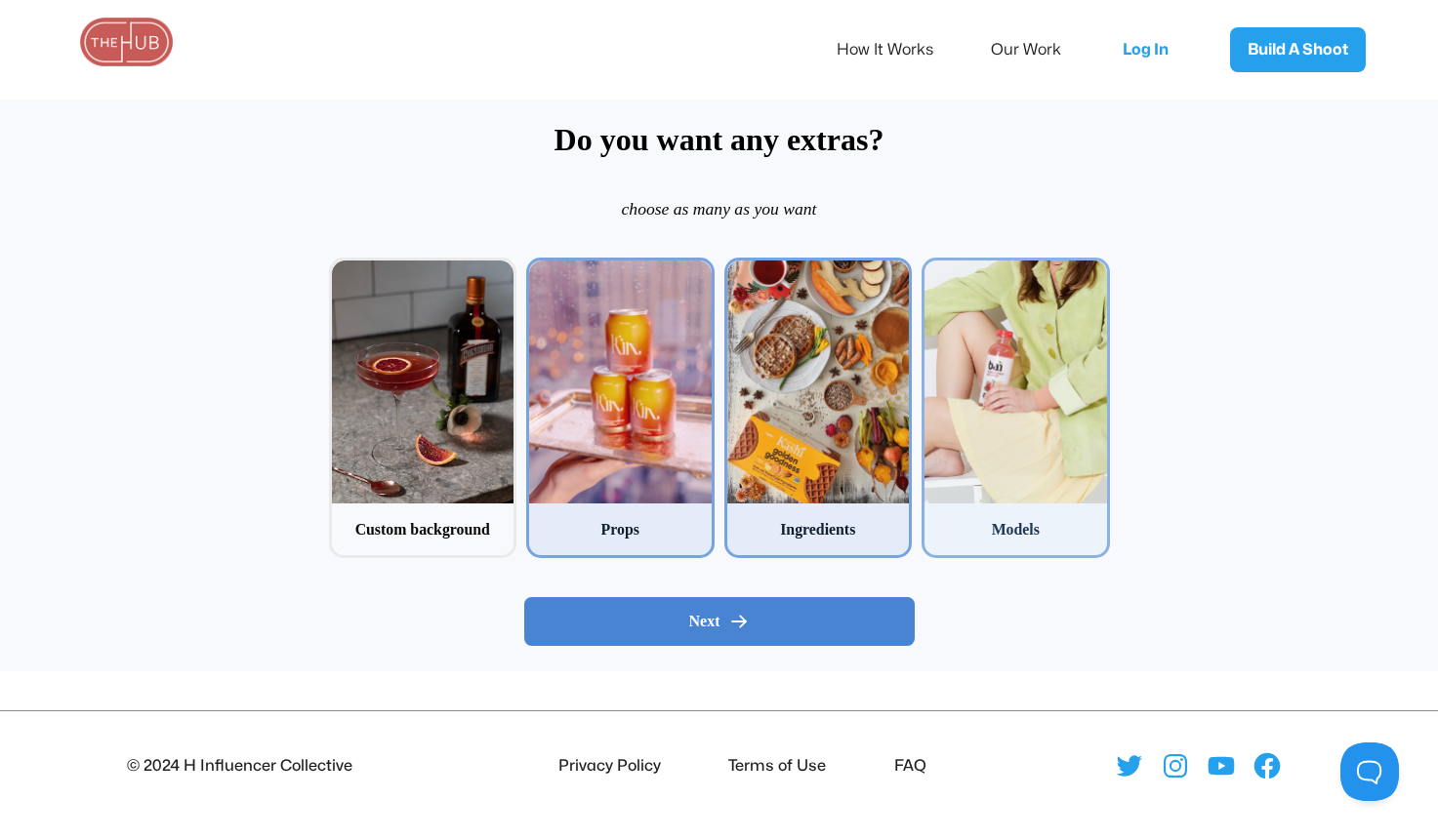
click at [979, 529] on div "Models" at bounding box center [1015, 529] width 182 height 23
click at [934, 270] on input "4 Models" at bounding box center [927, 263] width 13 height 13
checkbox input "true"
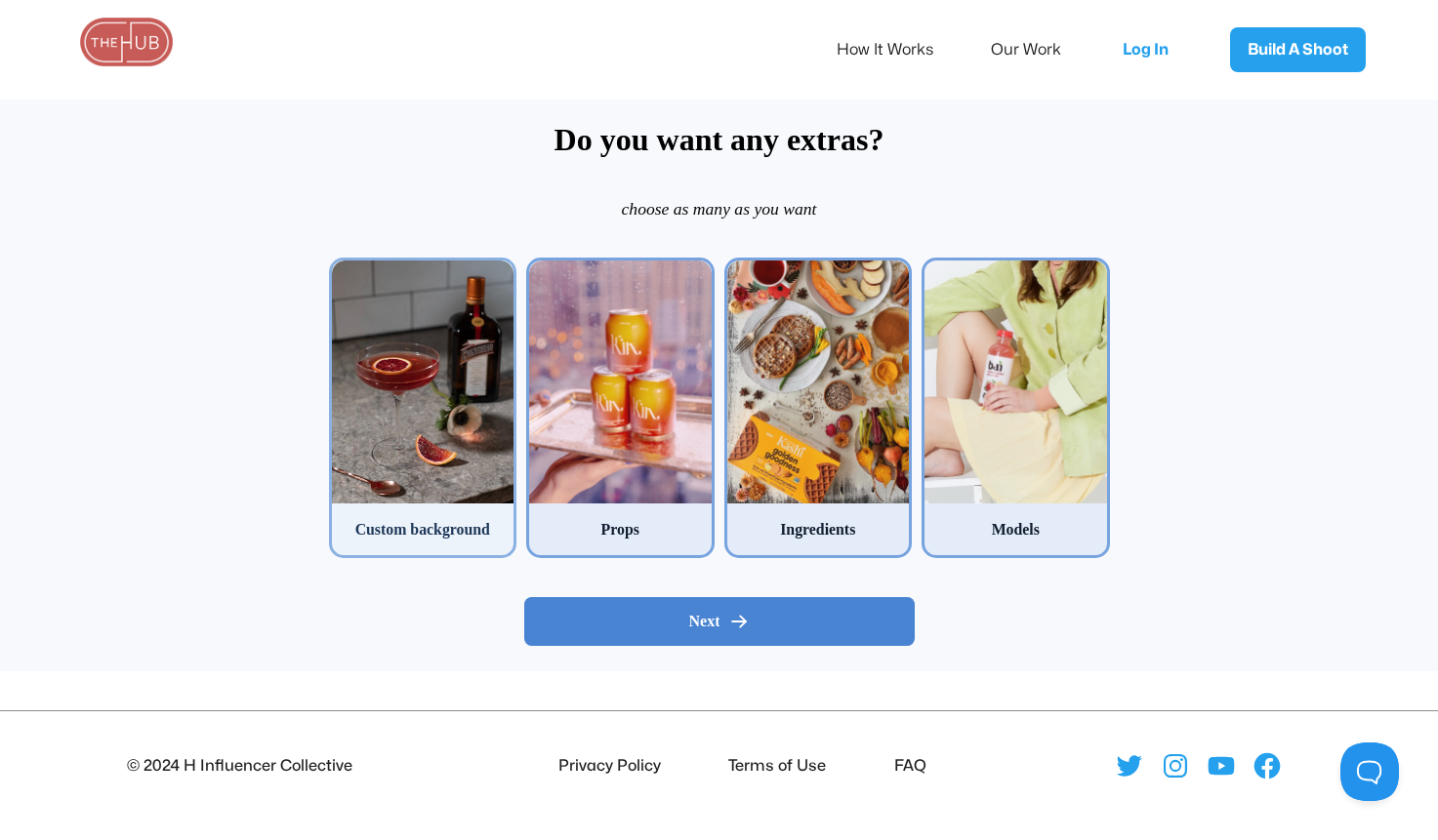
click at [424, 538] on div "Custom background" at bounding box center [422, 529] width 182 height 23
click at [341, 270] on input "1 Custom background" at bounding box center [335, 263] width 13 height 13
checkbox input "true"
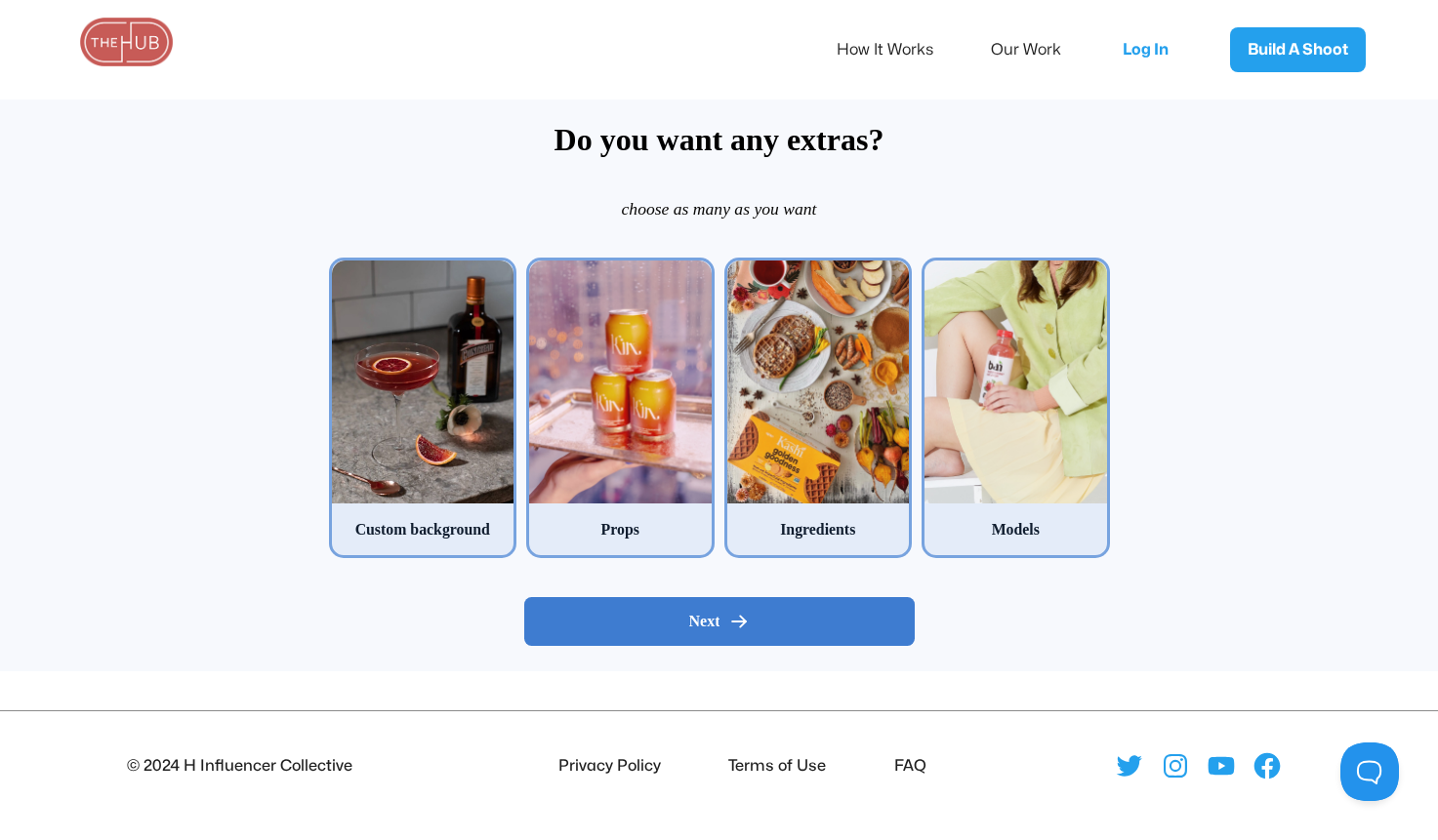
click at [567, 629] on div "Next" at bounding box center [719, 622] width 357 height 20
radio input "false"
radio input "true"
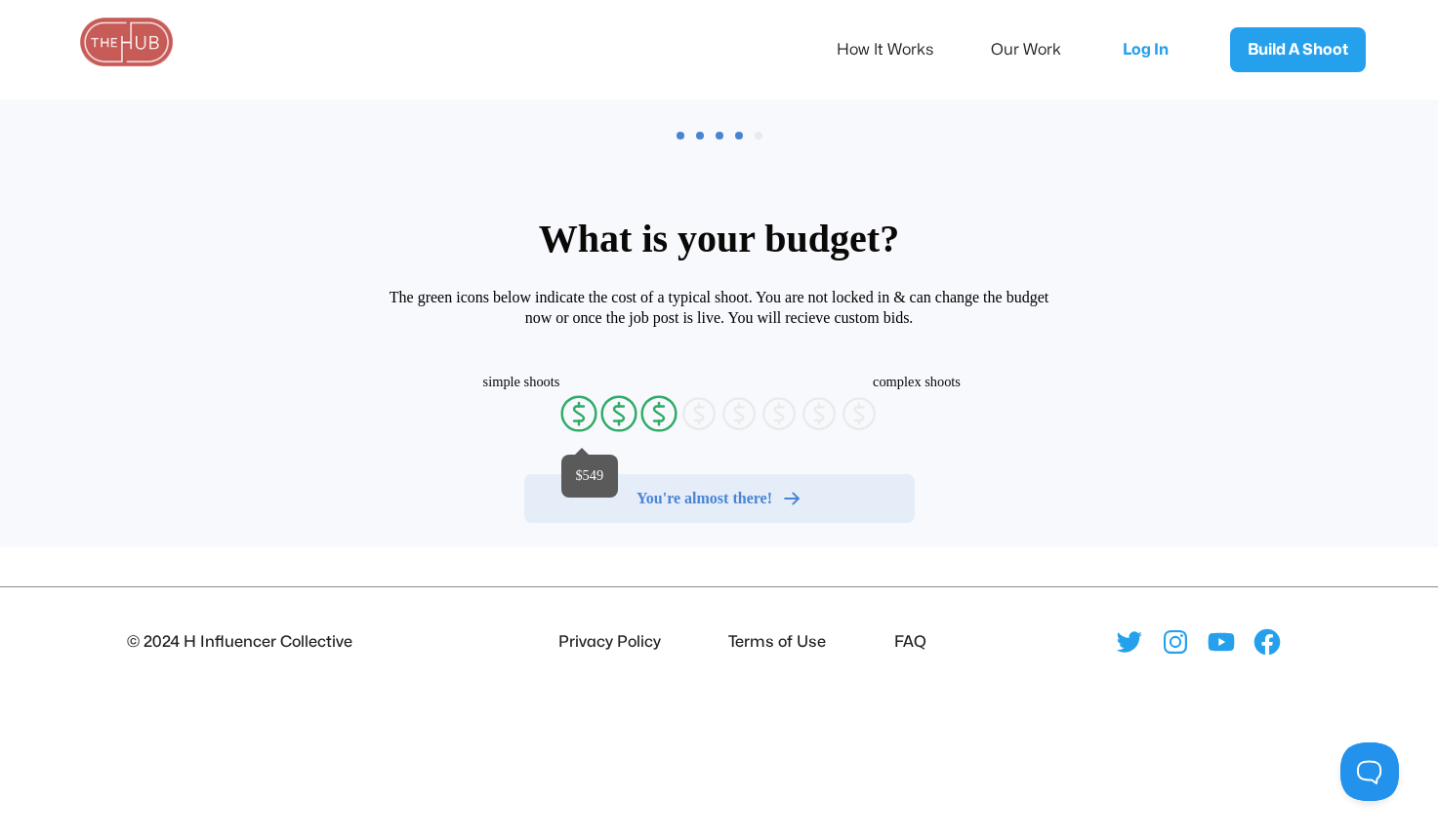
radio input "false"
click at [694, 509] on button "You're almost there!" at bounding box center [719, 498] width 391 height 48
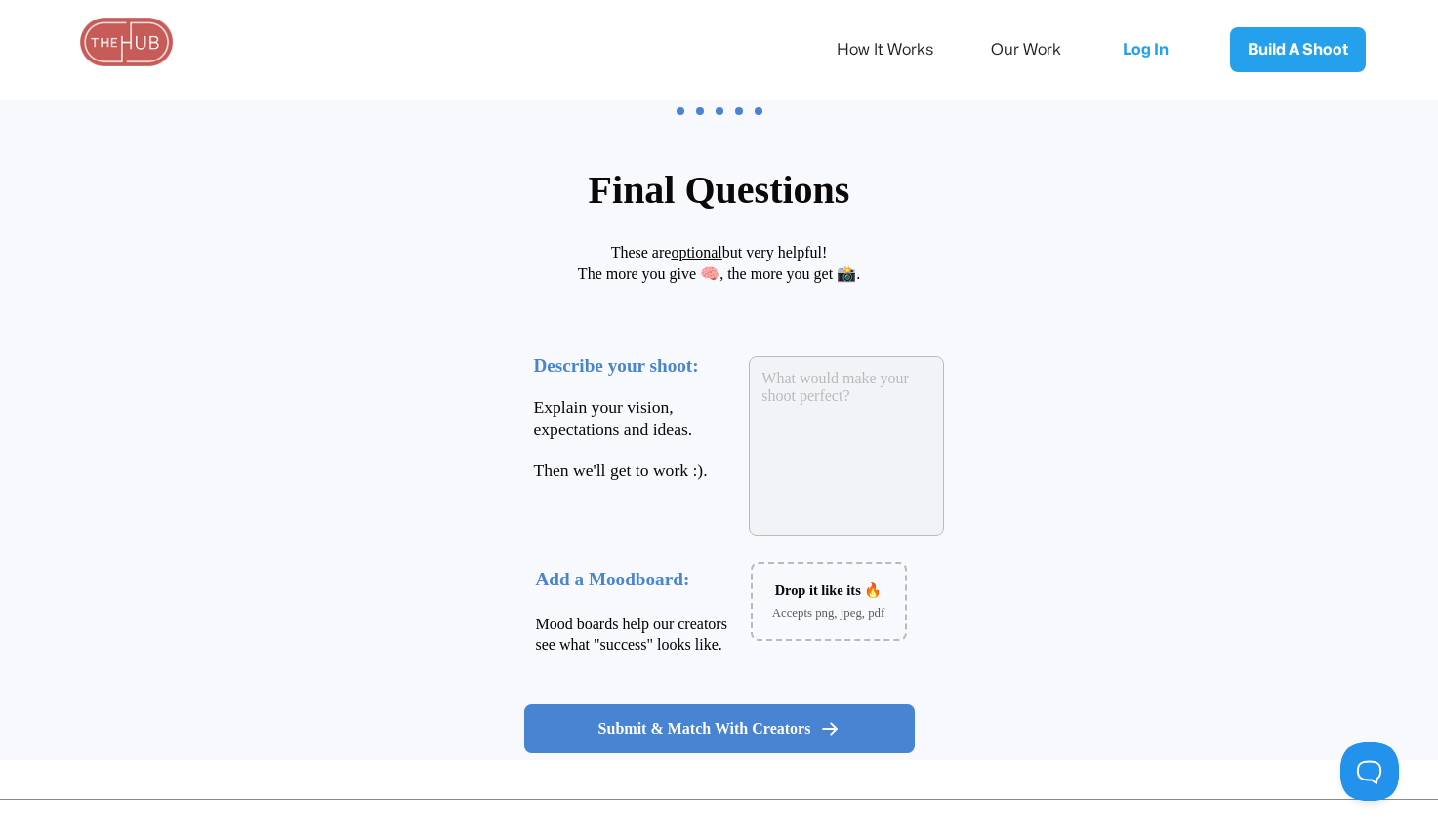
click at [812, 426] on textarea at bounding box center [846, 446] width 195 height 179
type textarea "Wellness collection"
click at [816, 608] on div "Accepts png, jpeg, pdf" at bounding box center [828, 606] width 152 height 23
type input "C:\fakepath\Screenshot 2025-09-01 at 12.46.20 PM.png"
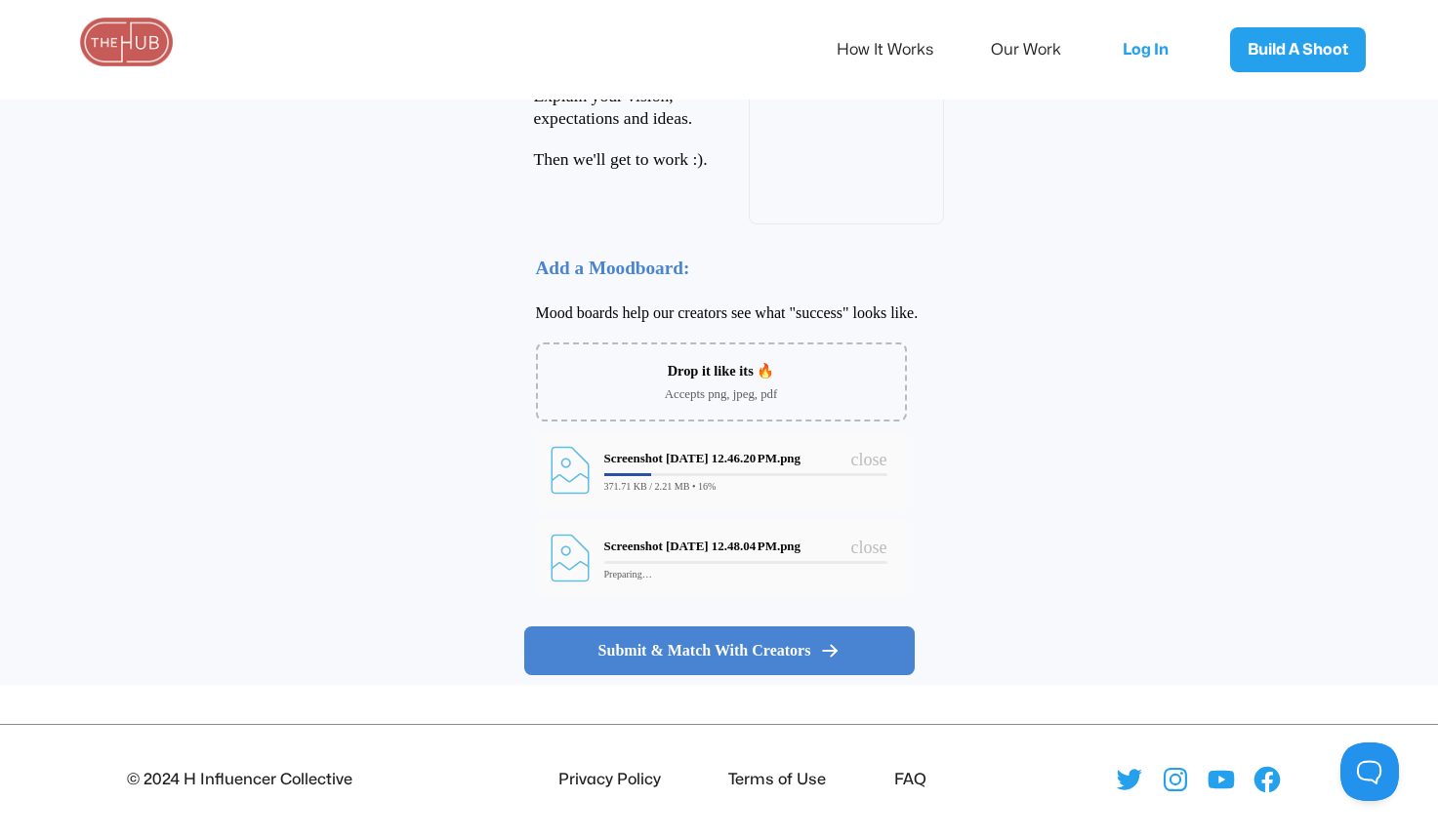
scroll to position [419, 0]
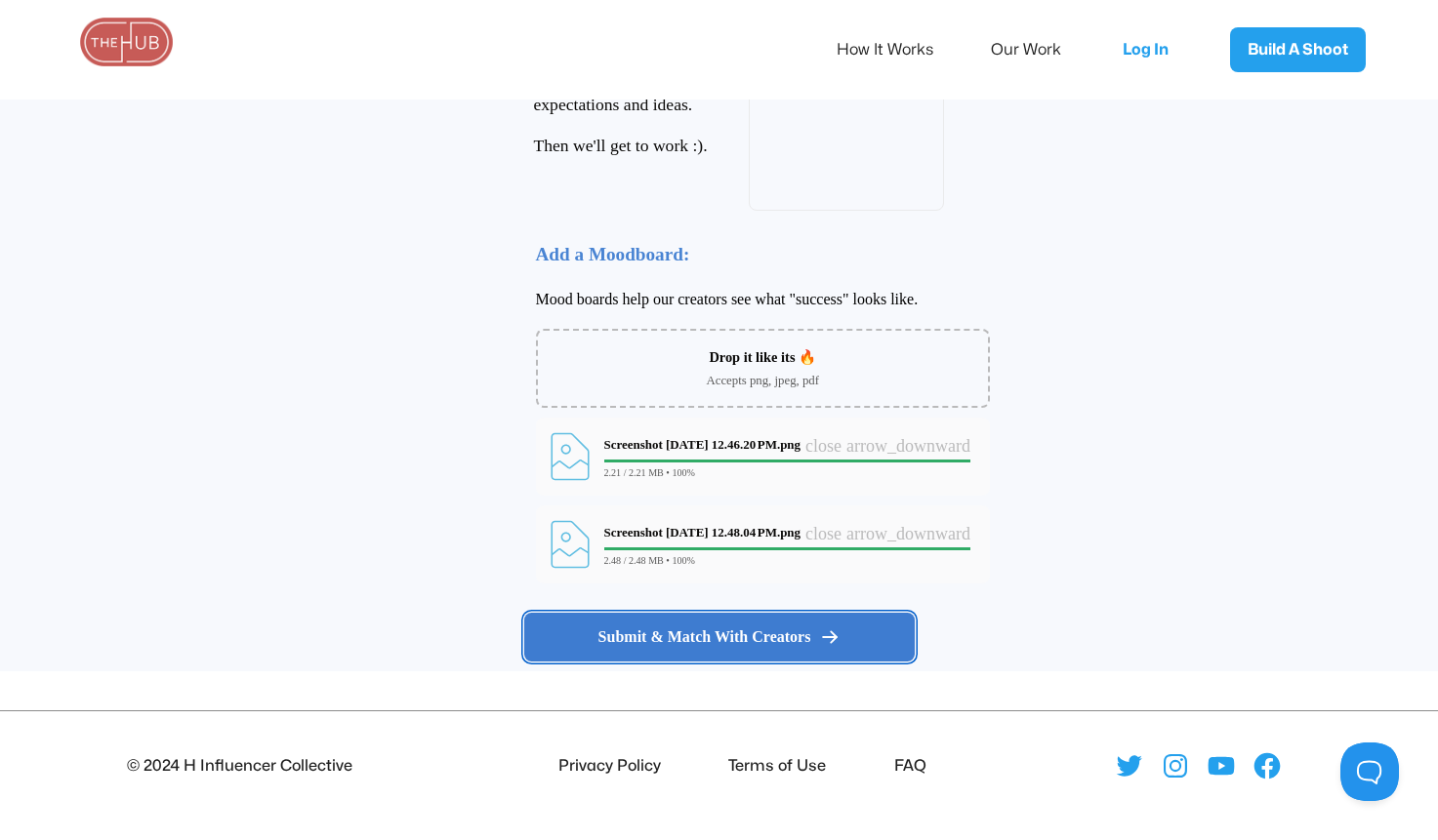
click at [791, 635] on span "Submit & Match With Creators" at bounding box center [705, 637] width 213 height 20
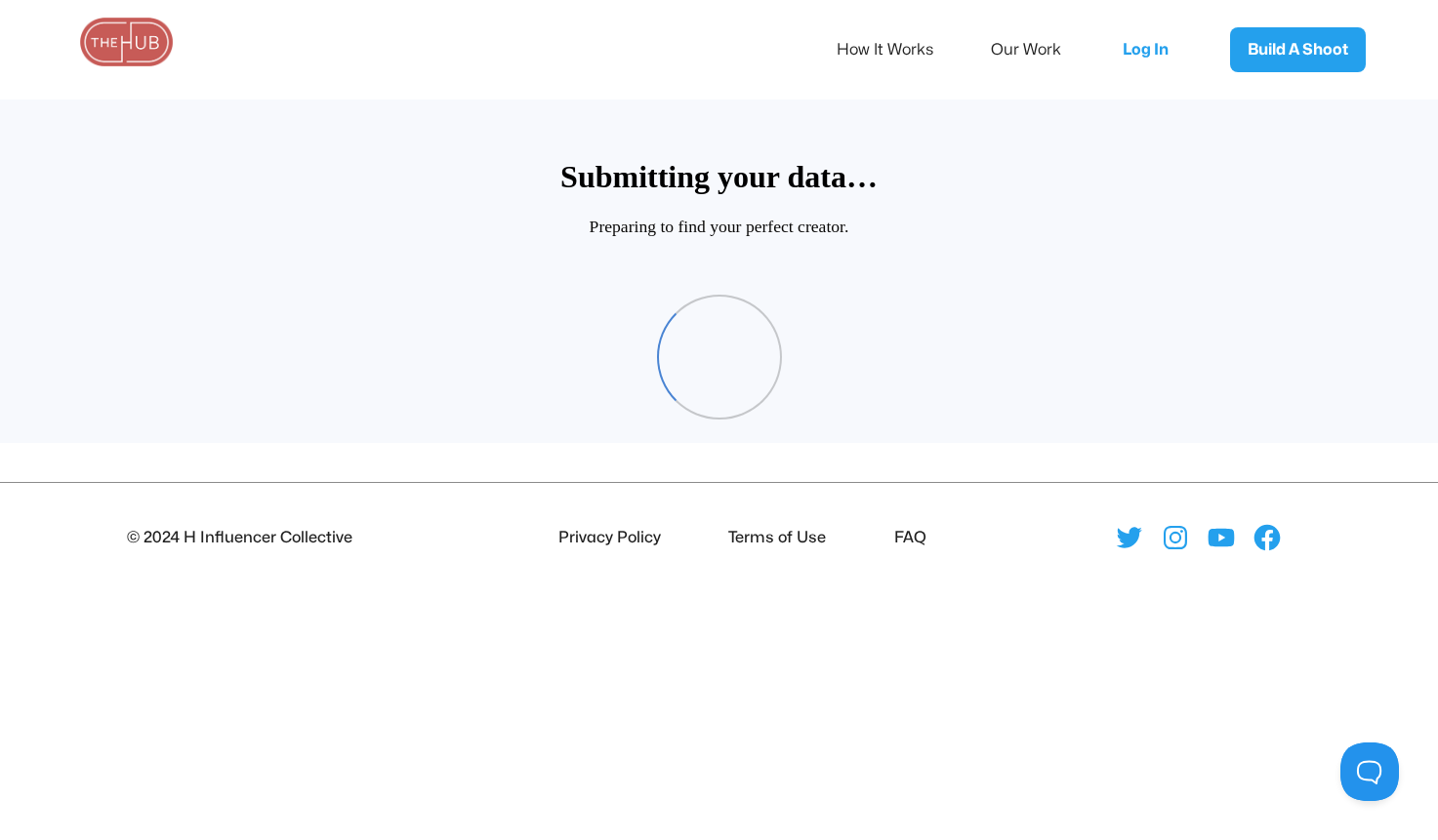
scroll to position [94, 0]
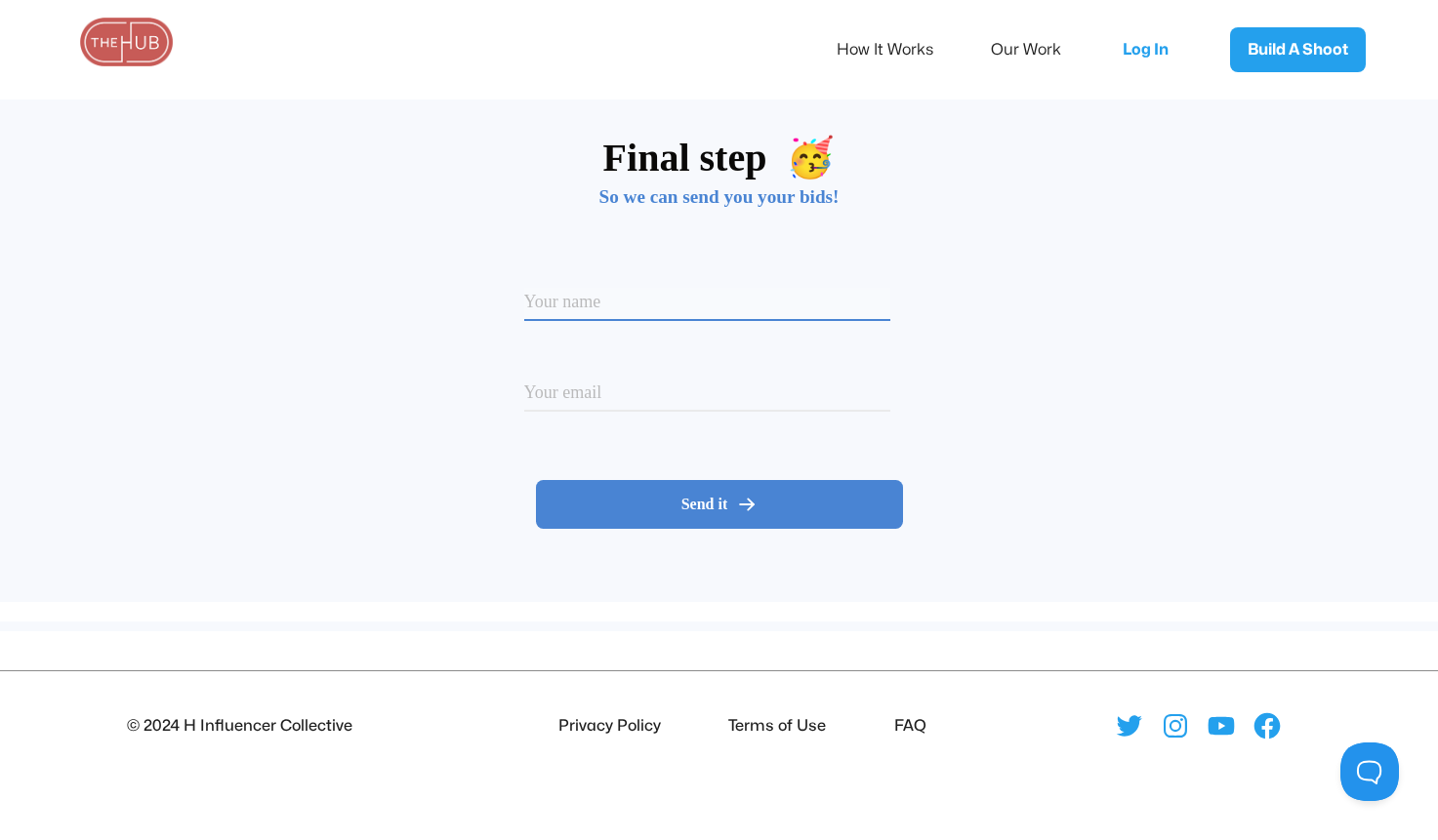
click at [850, 311] on input at bounding box center [706, 305] width 366 height 34
click at [757, 311] on input at bounding box center [706, 305] width 366 height 34
type input "Josefa"
click at [653, 396] on input at bounding box center [706, 396] width 366 height 34
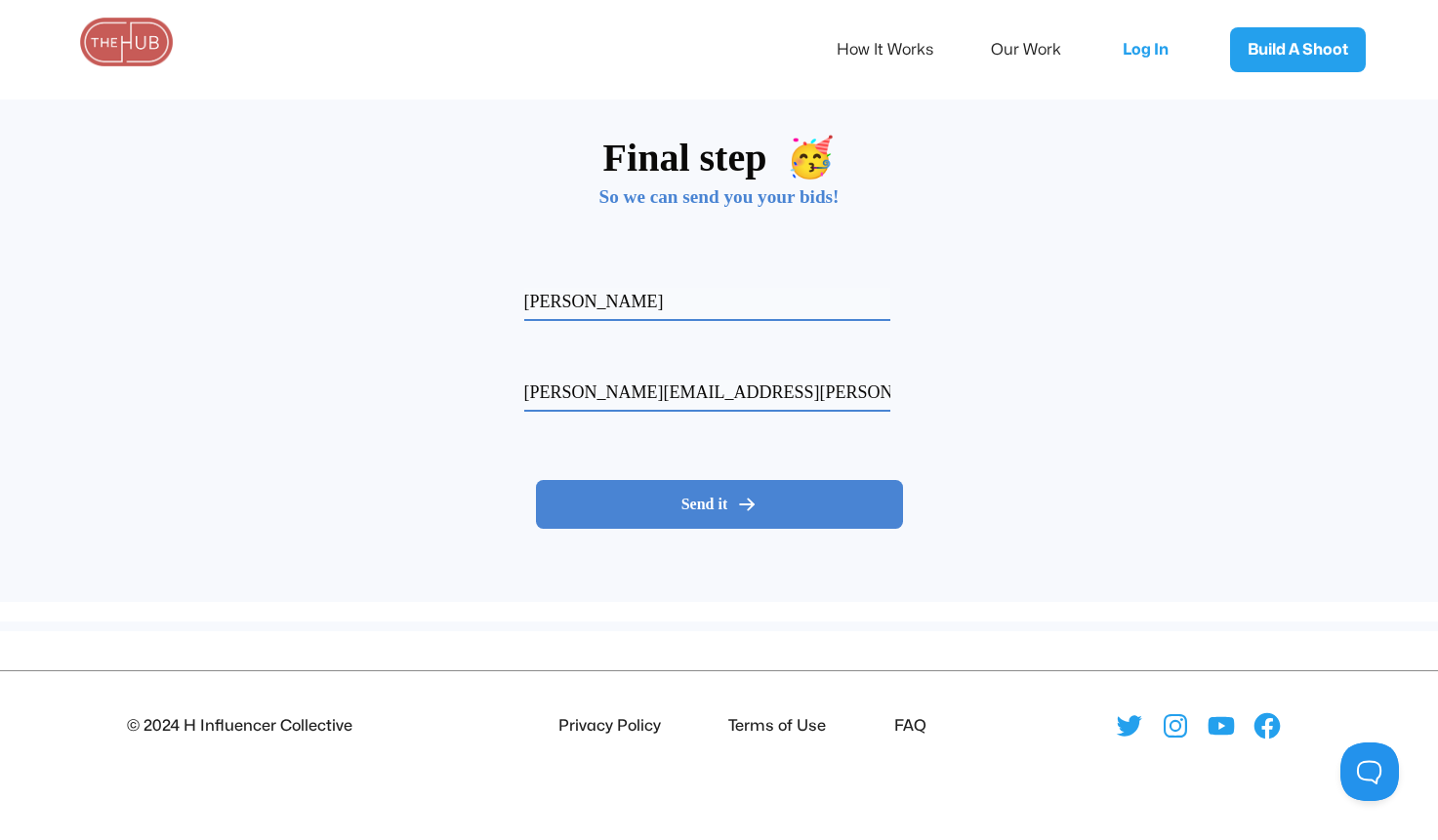
click at [755, 394] on input "josefa.spiess@fkabrands.com" at bounding box center [706, 396] width 366 height 34
type input "josefa.spiess@gmail.com"
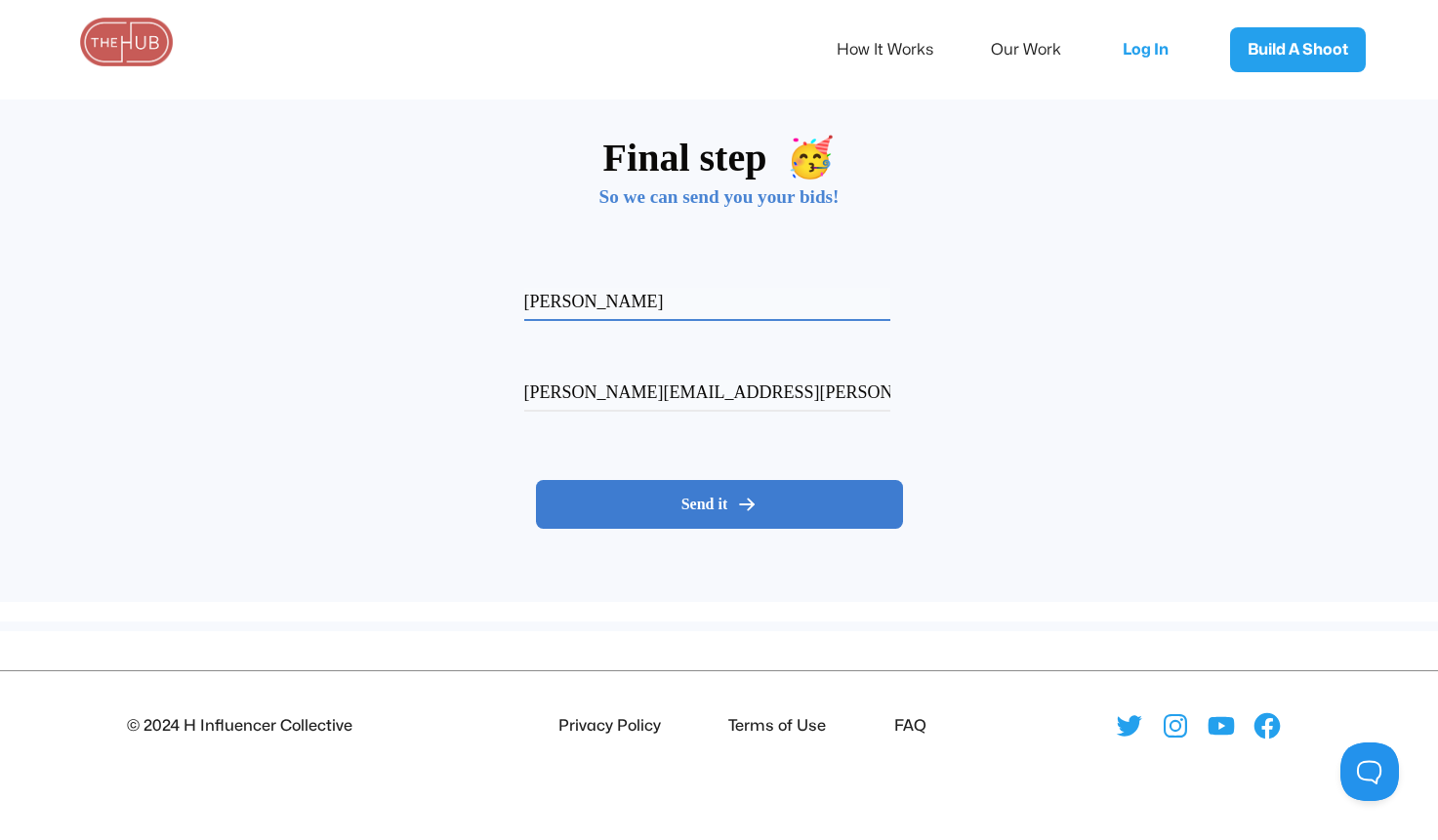
click at [698, 506] on span "Send it" at bounding box center [705, 505] width 47 height 20
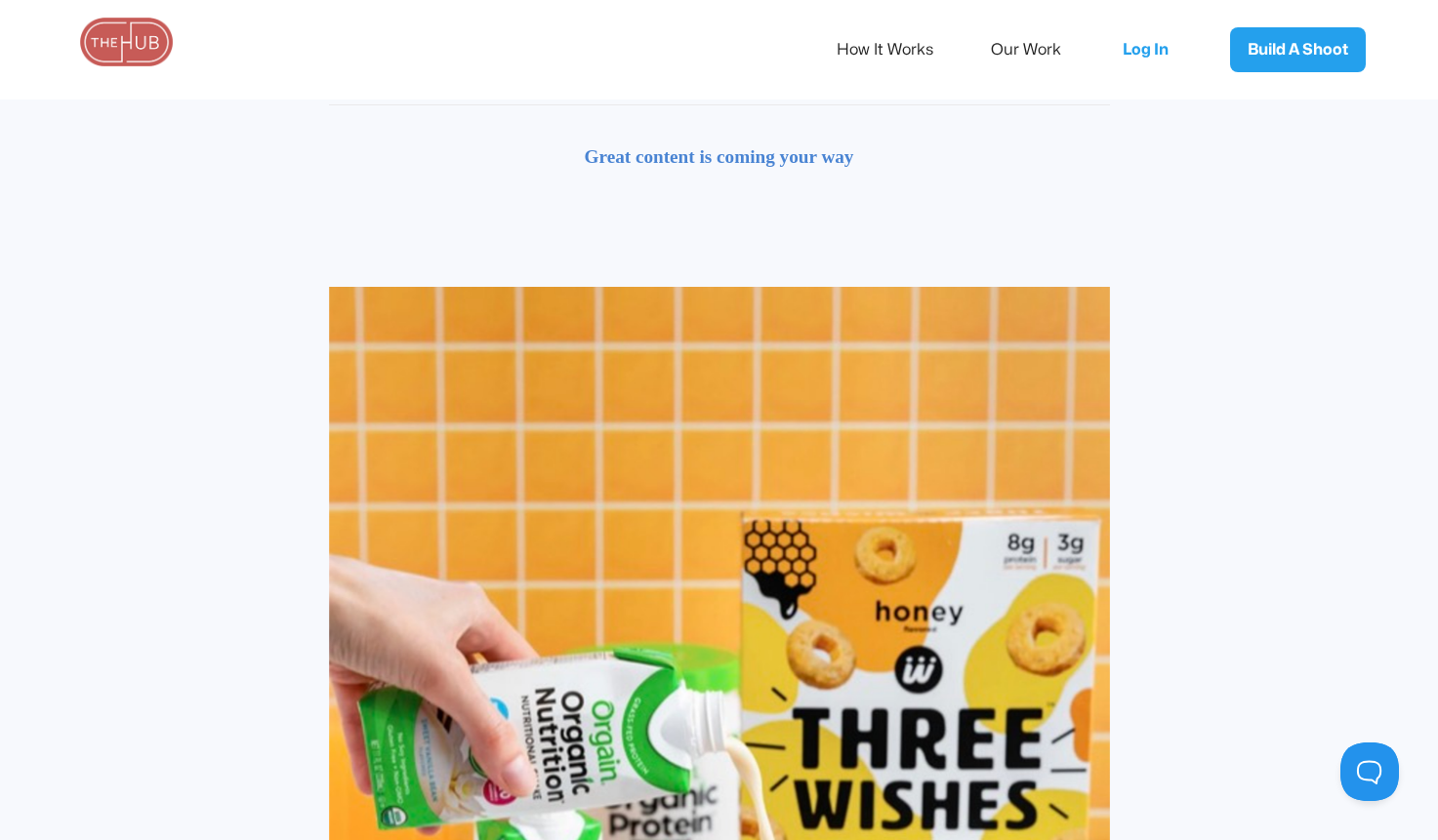
scroll to position [1209, 0]
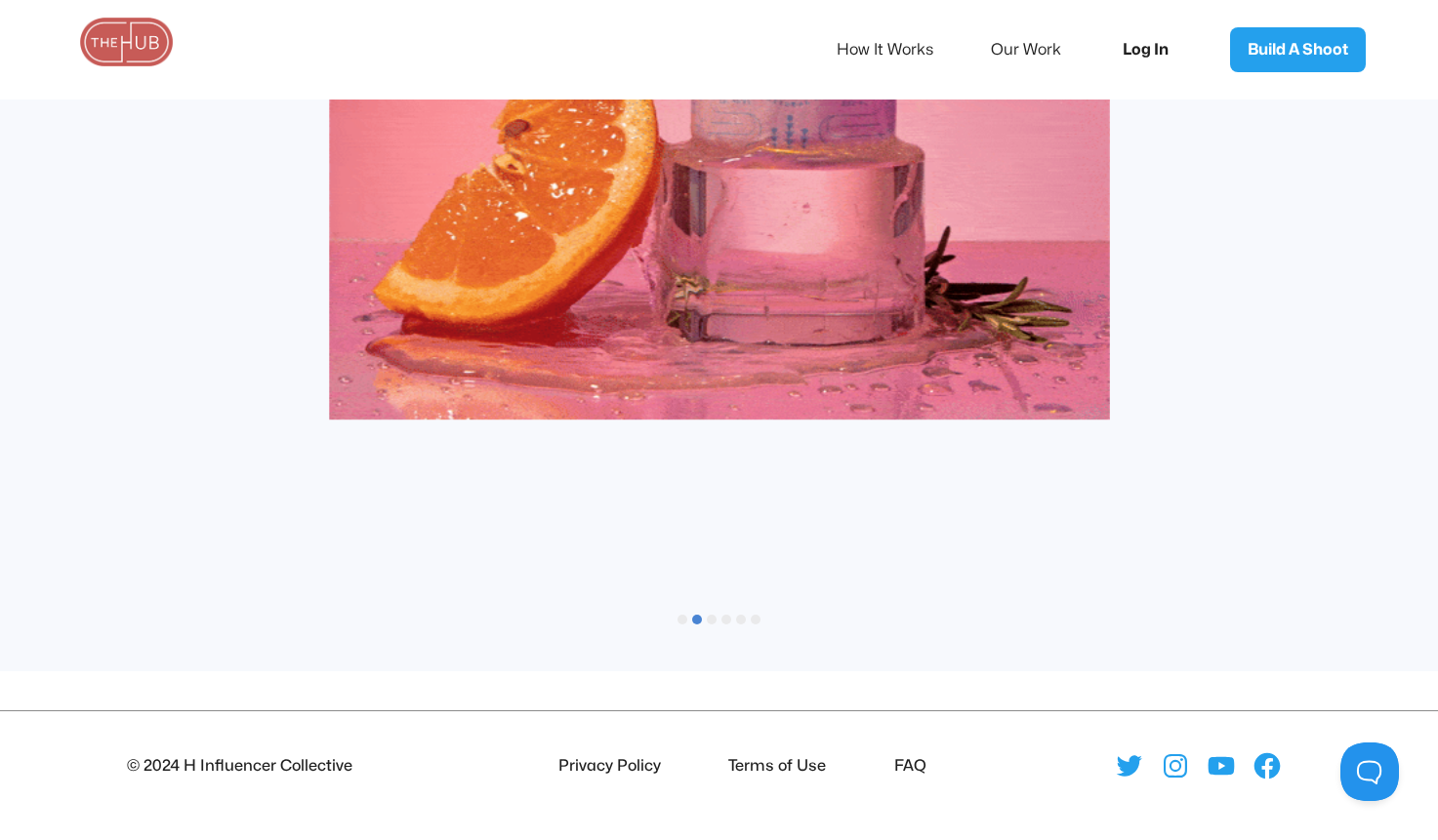
click at [1143, 45] on link "Log In" at bounding box center [1151, 49] width 98 height 64
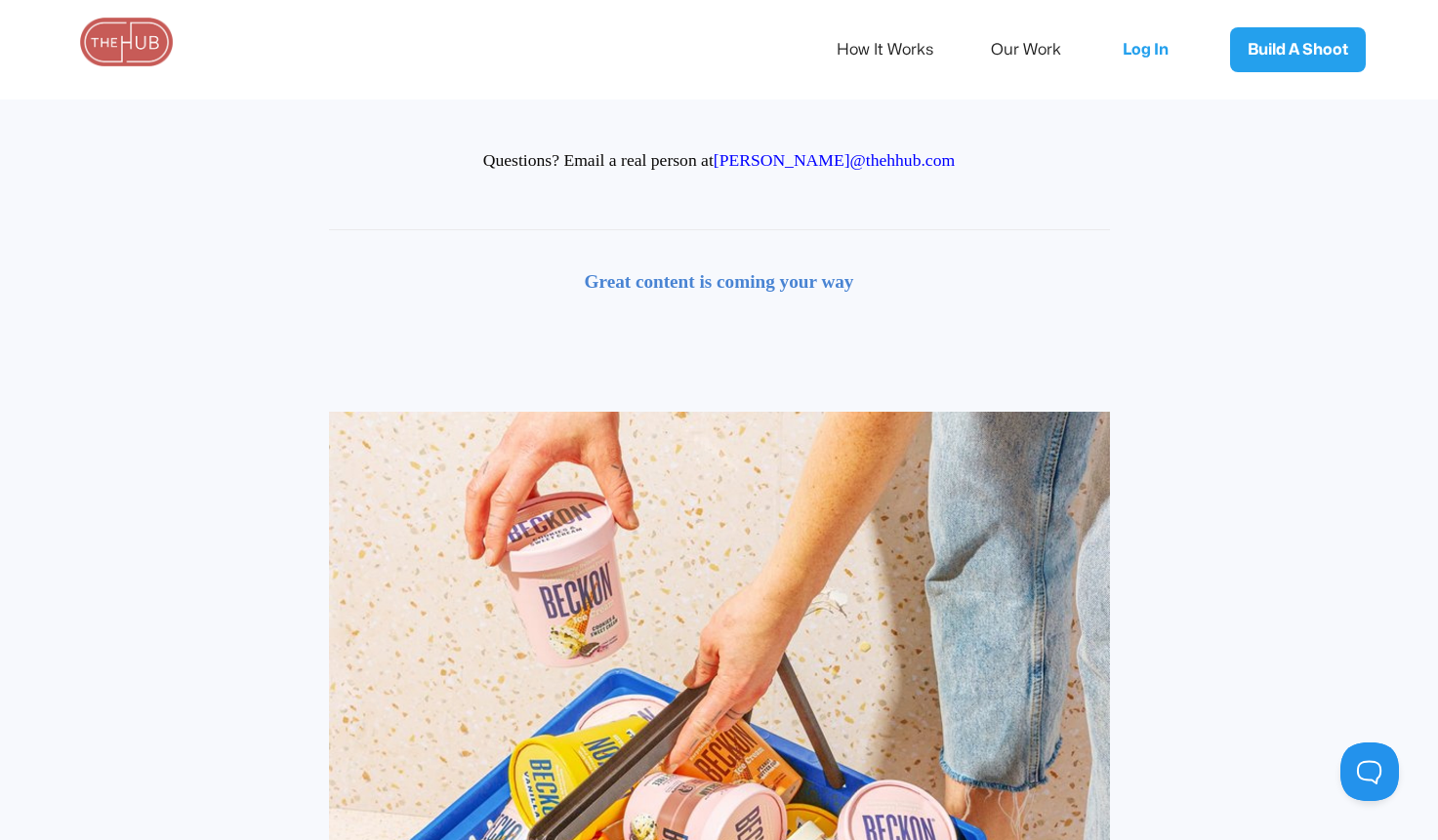
scroll to position [0, 0]
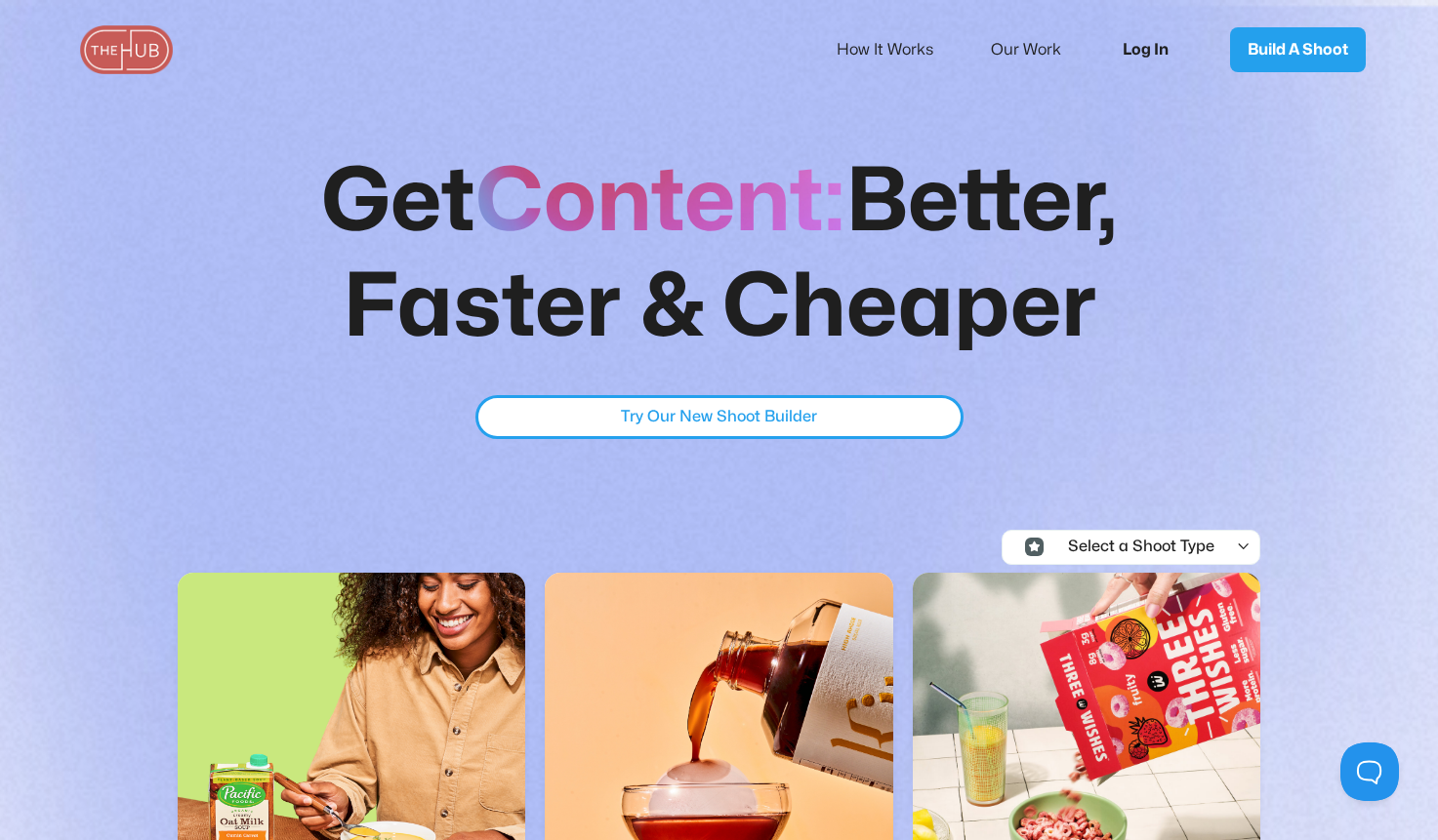
click at [1149, 43] on link "Log In" at bounding box center [1151, 49] width 98 height 64
click at [1022, 46] on link "Our Work" at bounding box center [1040, 50] width 97 height 41
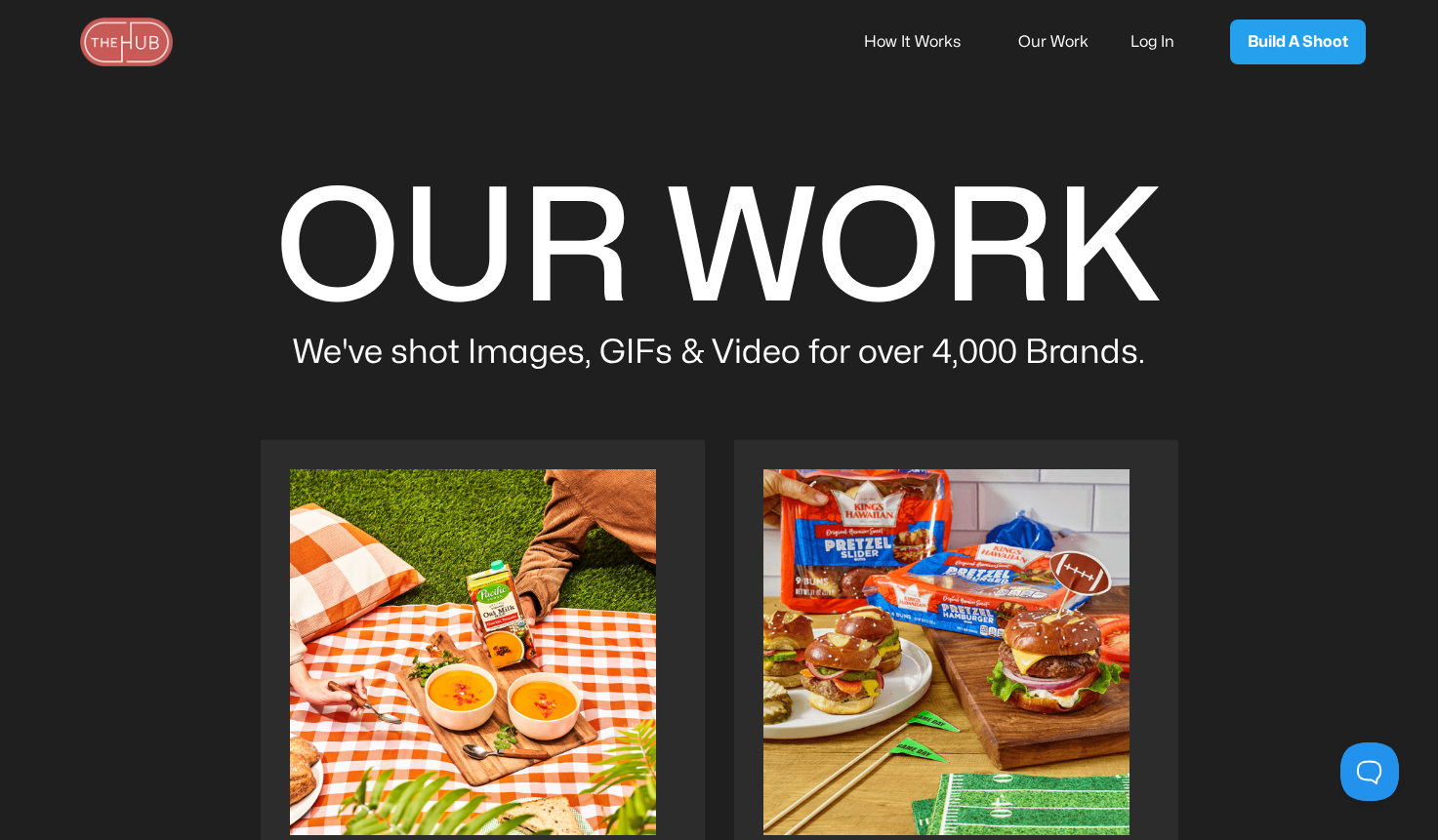
click at [1056, 43] on link "Our Work" at bounding box center [1066, 42] width 97 height 41
click at [1037, 34] on link "Our Work" at bounding box center [1066, 42] width 97 height 41
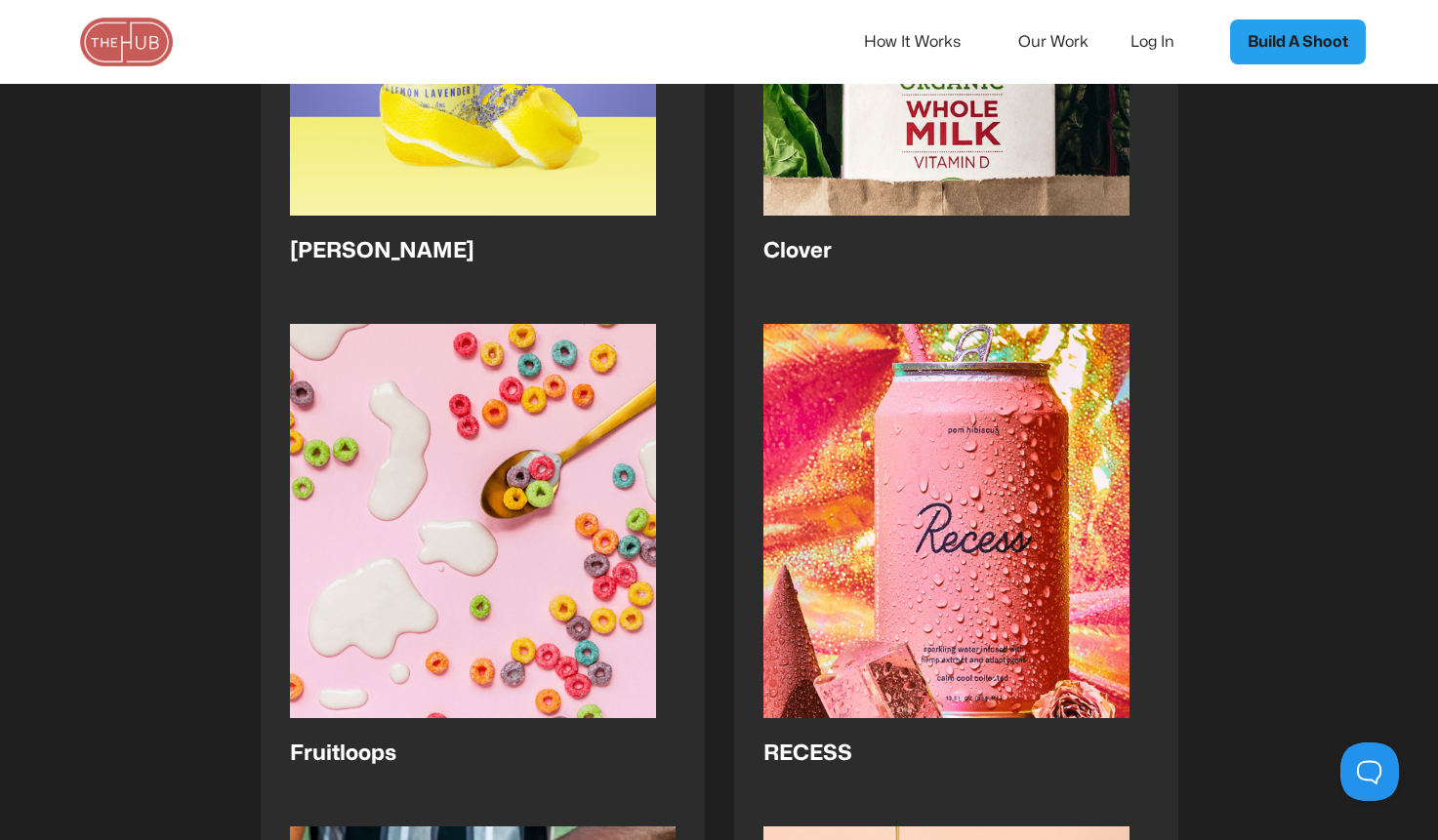
scroll to position [3297, 0]
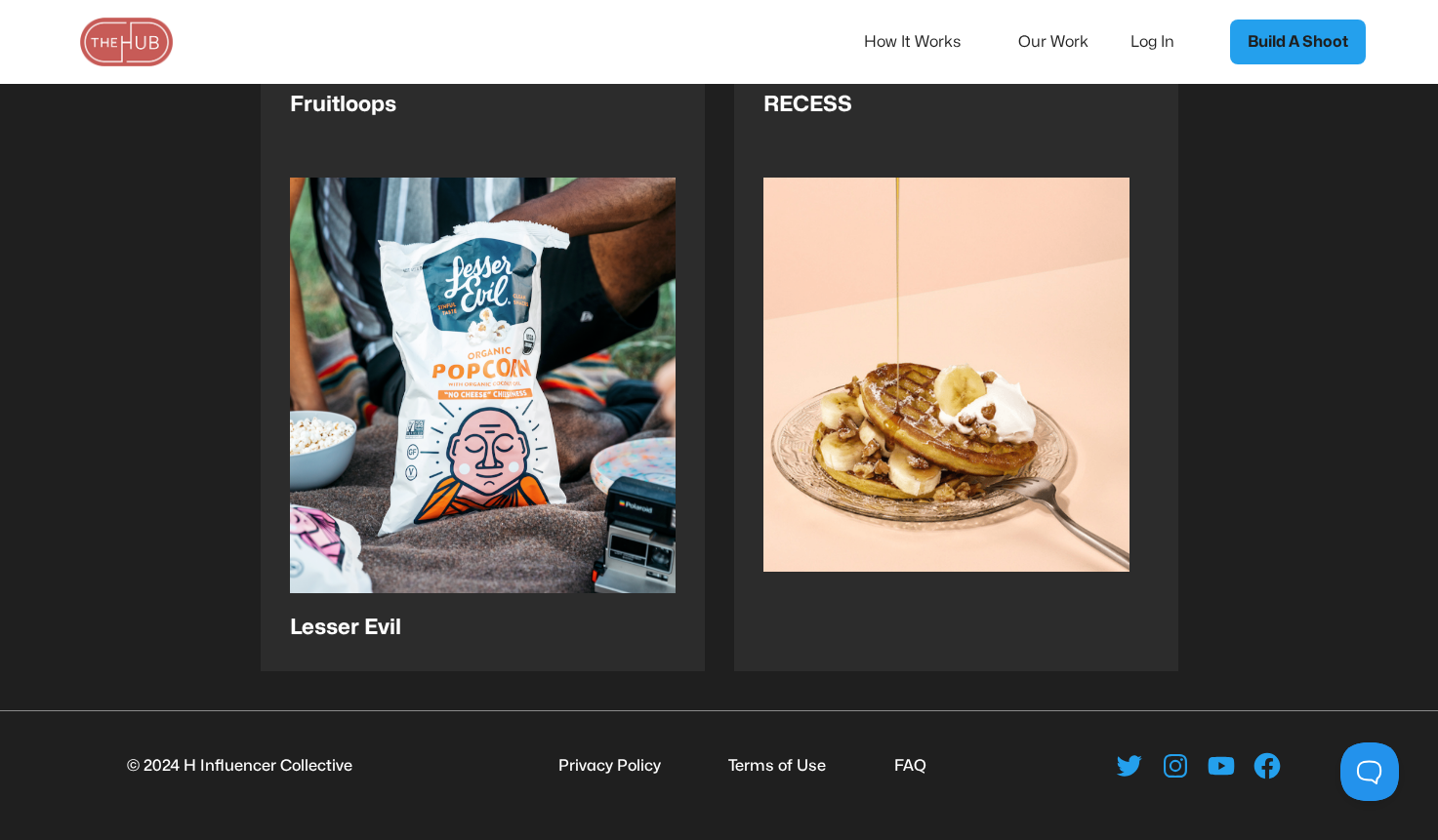
click at [1327, 51] on link "Build A Shoot" at bounding box center [1298, 42] width 136 height 45
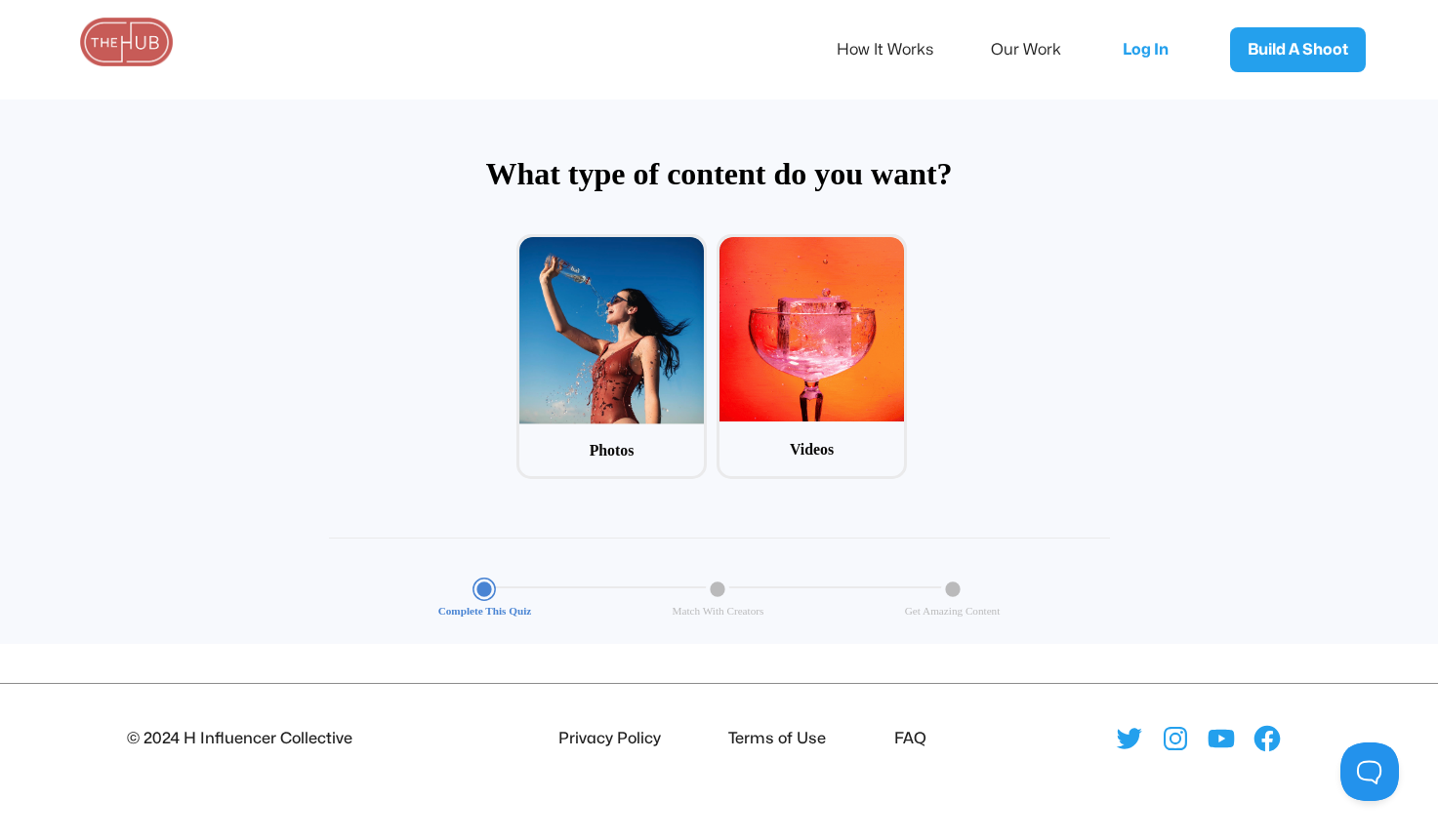
scroll to position [94, 0]
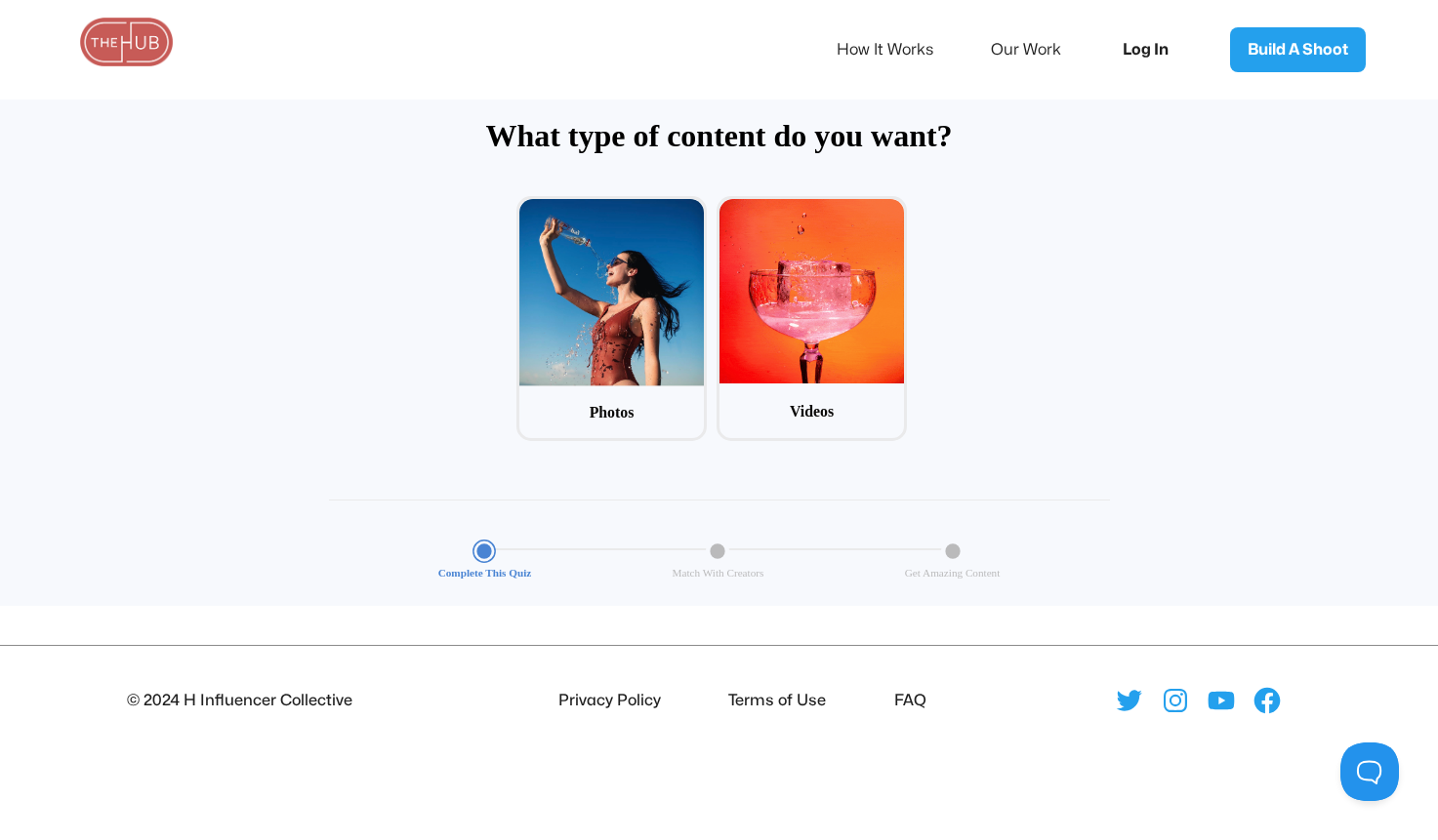
click at [1157, 51] on link "Log In" at bounding box center [1151, 49] width 98 height 64
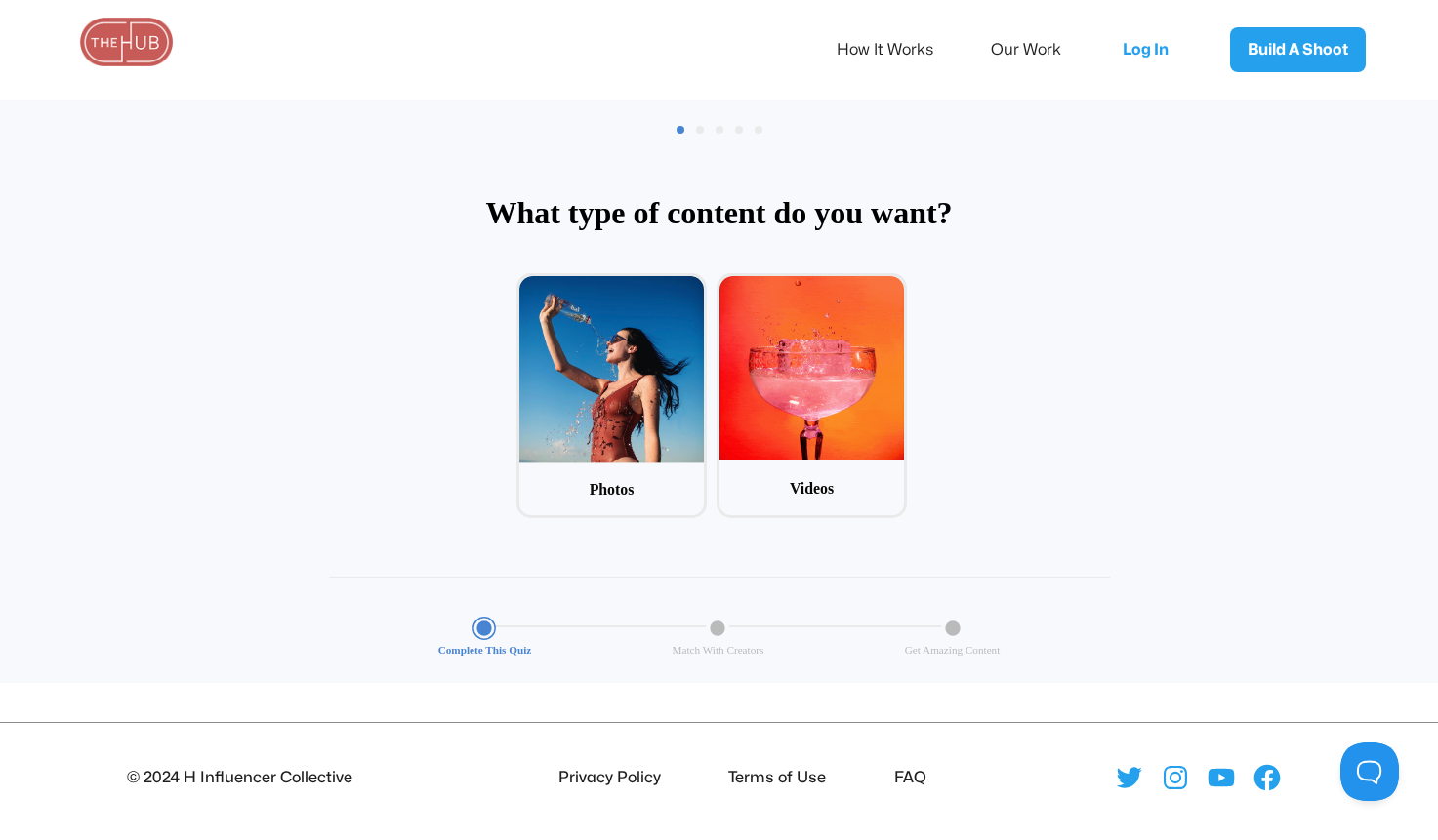
scroll to position [0, 0]
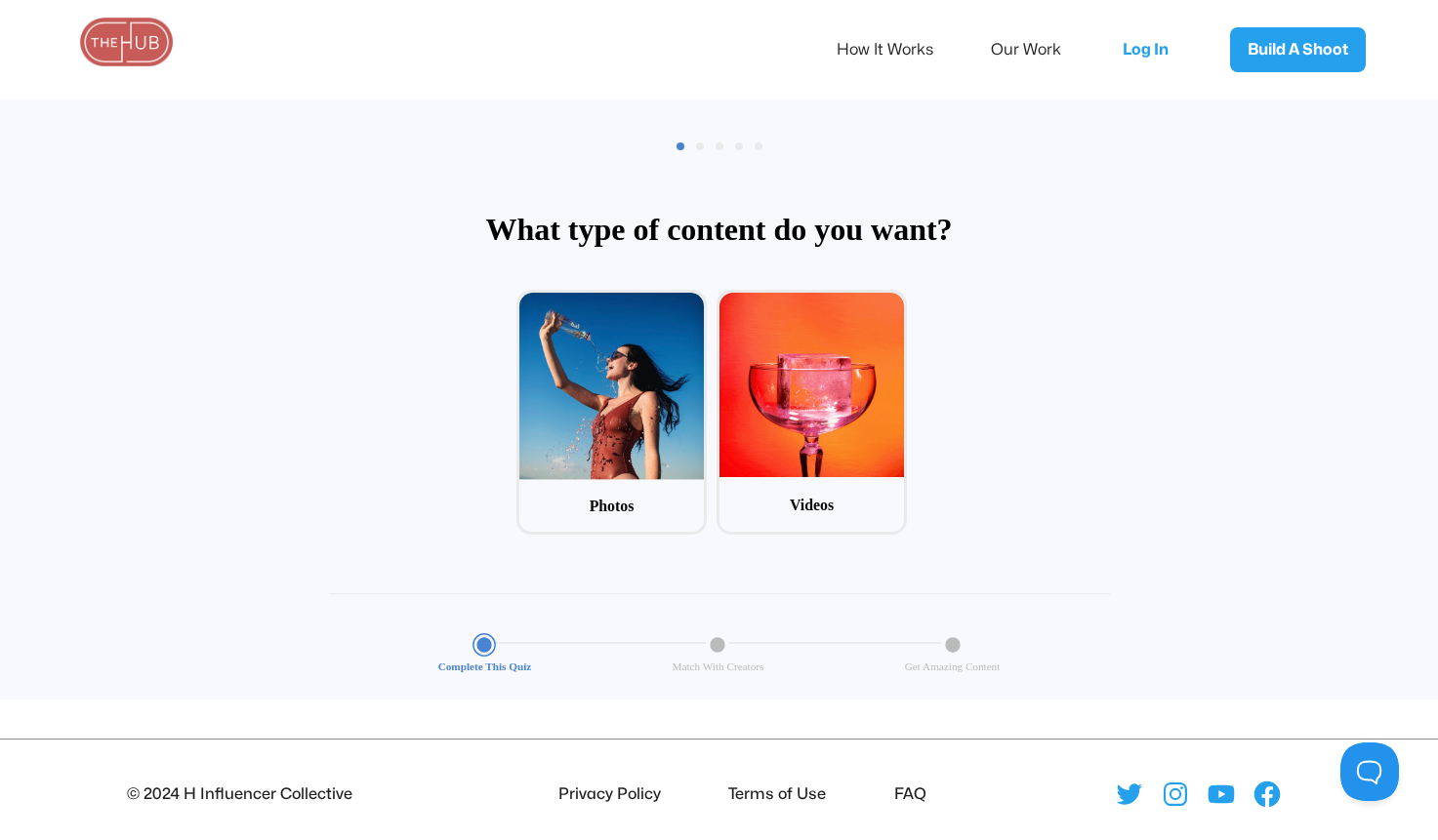
click at [724, 630] on div "Complete This Quiz Match With Creators Get Amazing Content" at bounding box center [720, 654] width 781 height 79
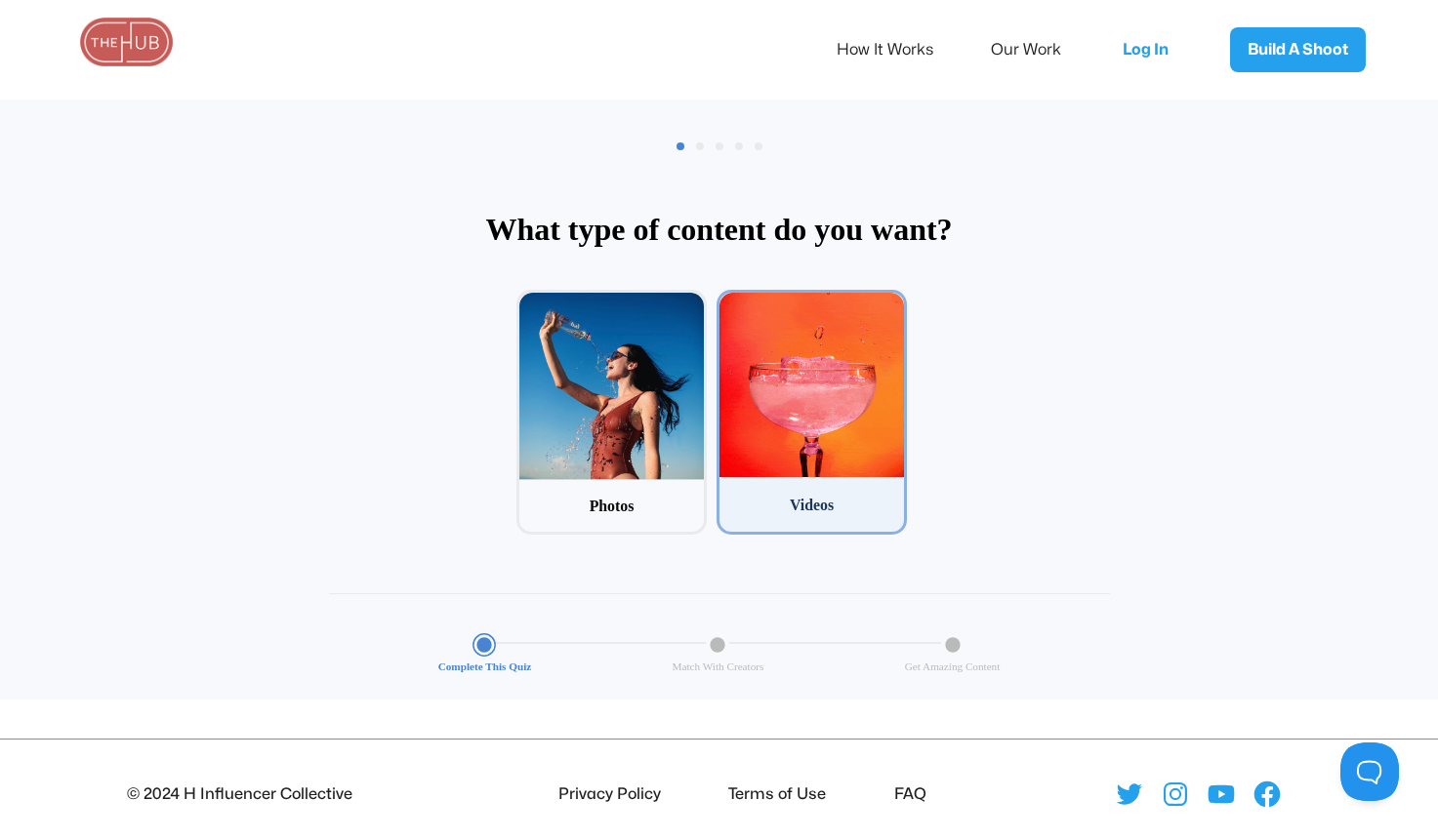
click at [799, 470] on div at bounding box center [811, 385] width 184 height 184
click at [729, 303] on input "2 Videos" at bounding box center [722, 296] width 13 height 13
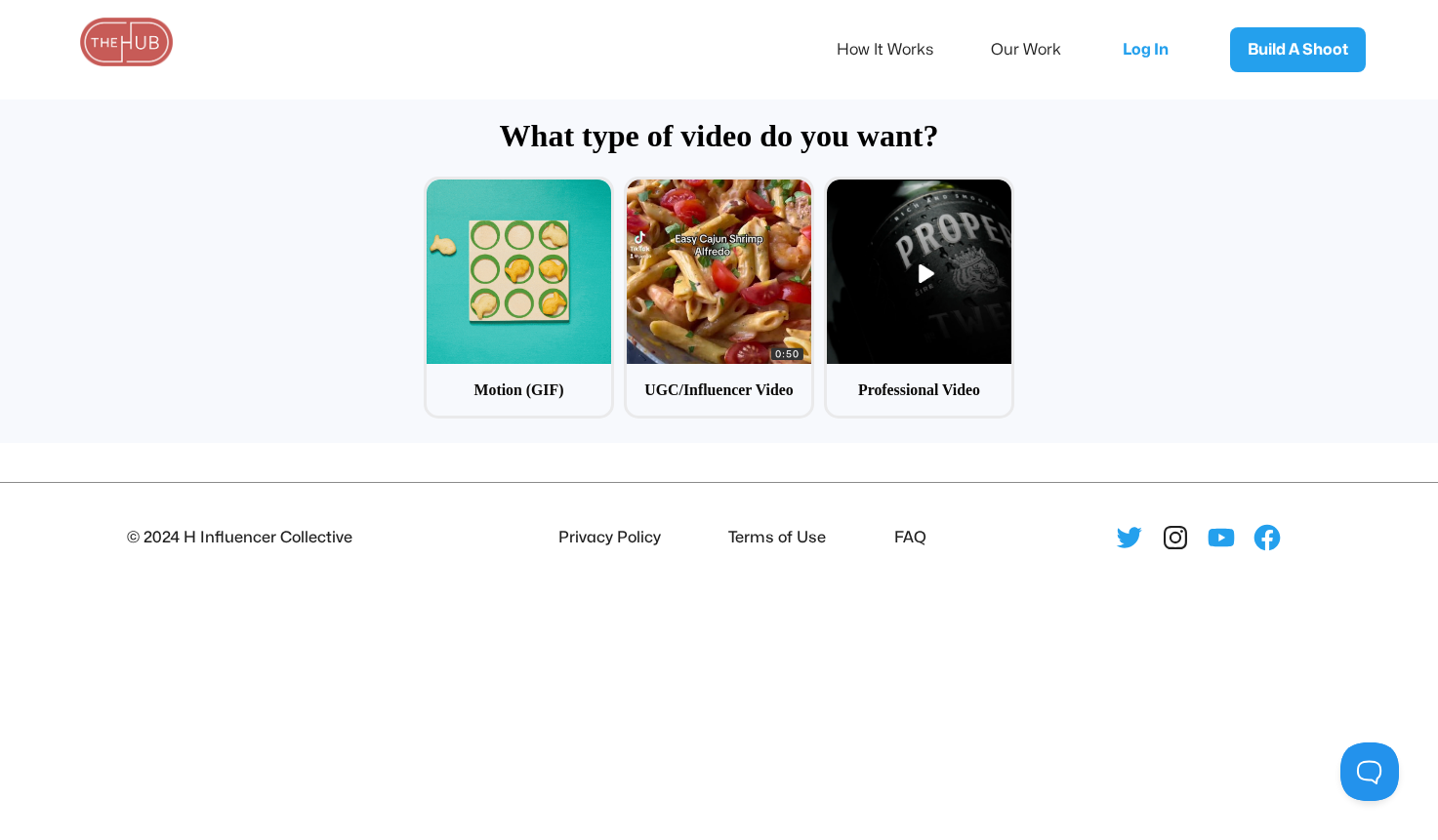
click at [1173, 537] on icon at bounding box center [1176, 537] width 32 height 32
